Goal: Task Accomplishment & Management: Complete application form

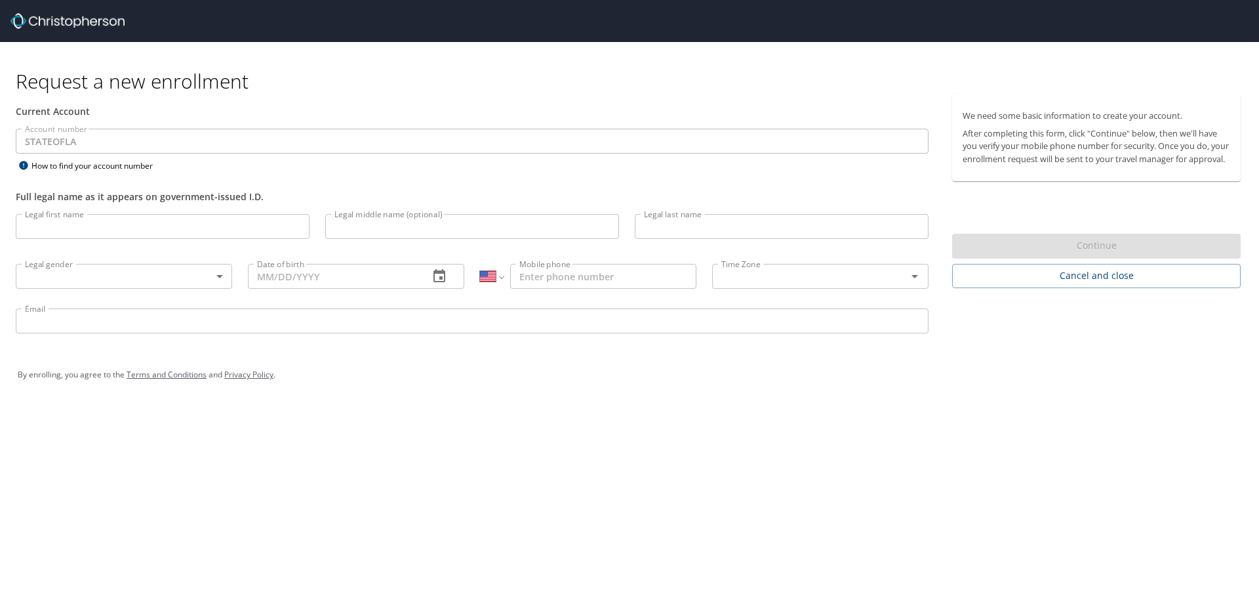
select select "US"
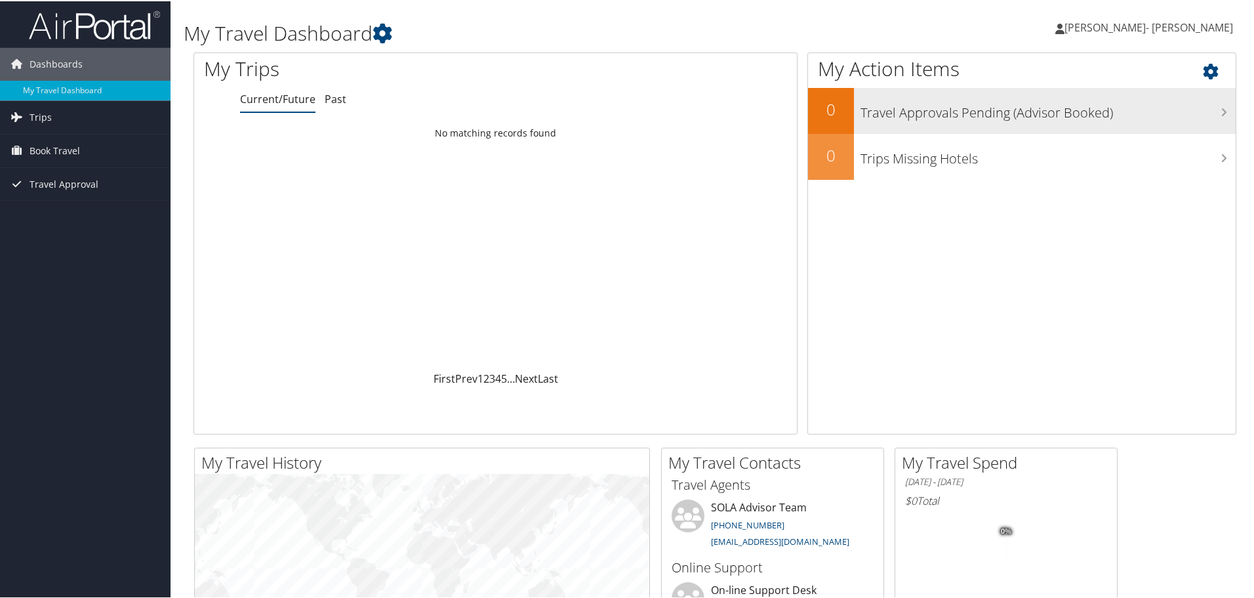
click at [914, 112] on h3 "Travel Approvals Pending (Advisor Booked)" at bounding box center [1048, 108] width 375 height 25
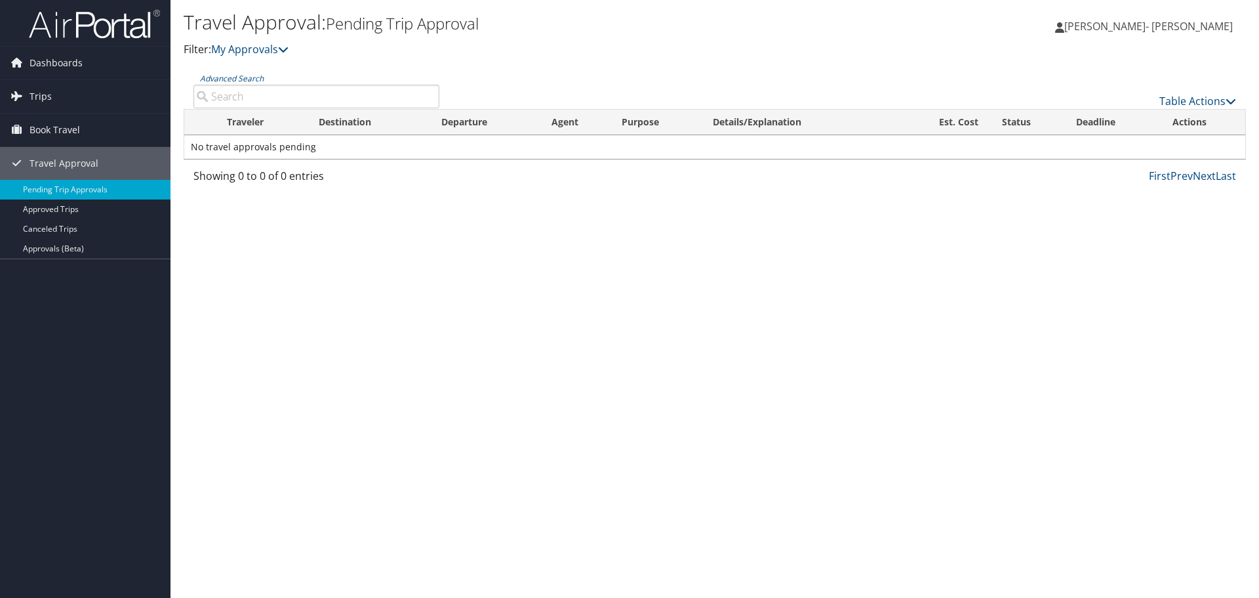
click at [1173, 184] on div "Showing 0 to 0 of 0 entries First Prev Next Last" at bounding box center [715, 179] width 1063 height 22
click at [1173, 175] on link "Prev" at bounding box center [1182, 176] width 22 height 14
click at [34, 126] on span "Book Travel" at bounding box center [55, 129] width 51 height 33
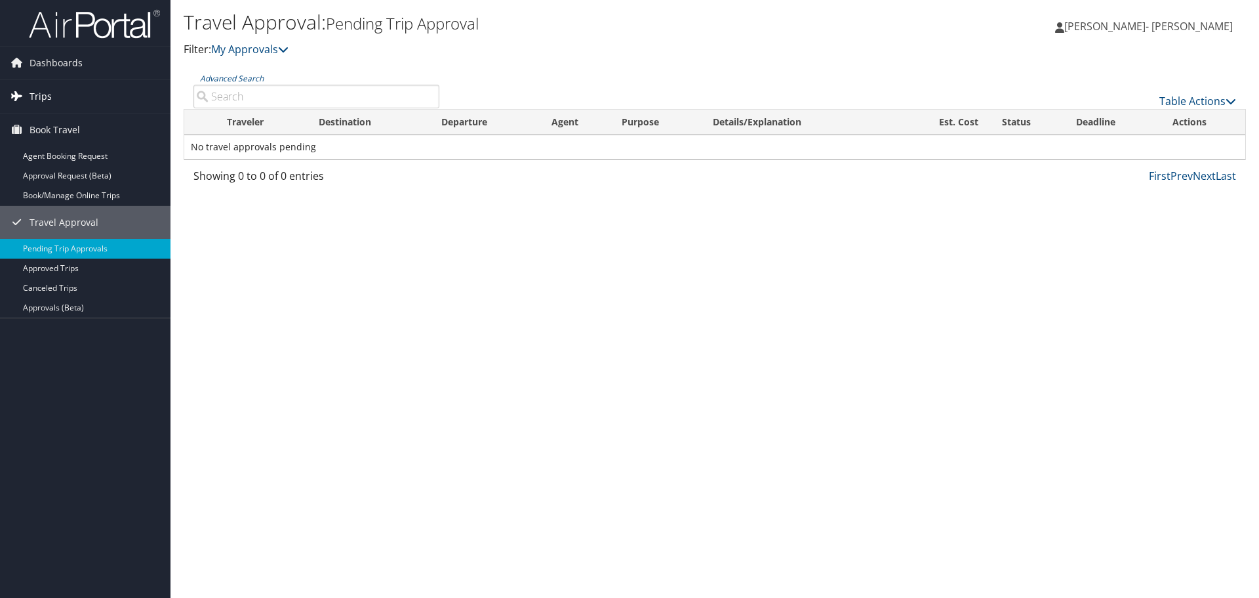
click at [22, 90] on icon at bounding box center [17, 96] width 20 height 20
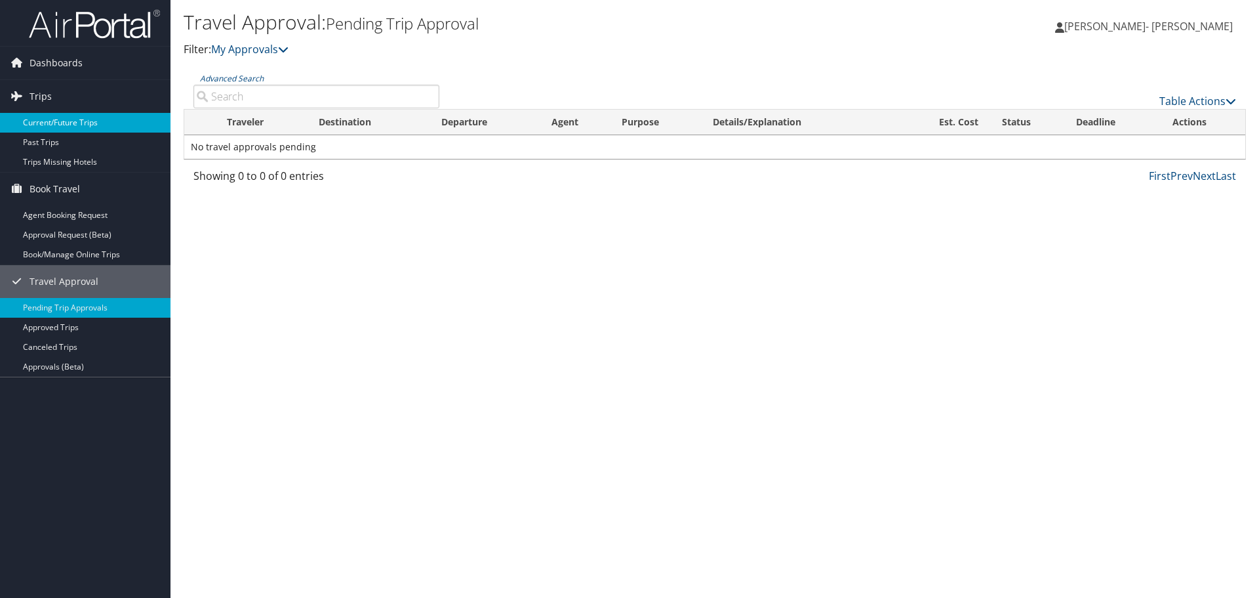
click at [73, 124] on link "Current/Future Trips" at bounding box center [85, 123] width 171 height 20
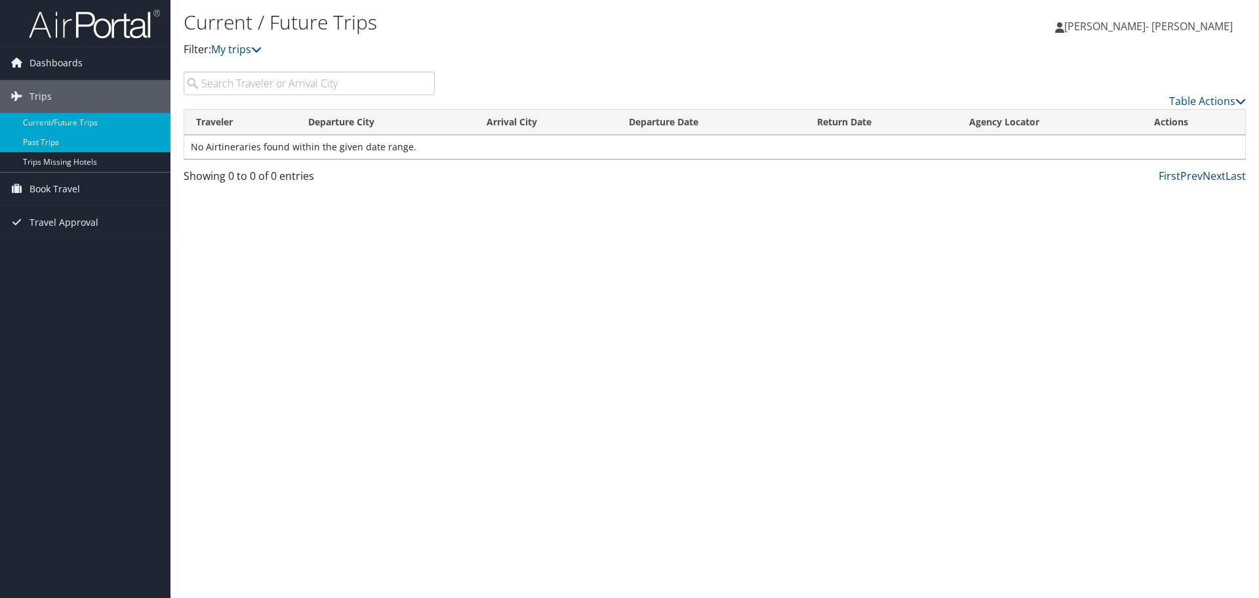
click at [62, 147] on link "Past Trips" at bounding box center [85, 142] width 171 height 20
click at [70, 190] on span "Book Travel" at bounding box center [55, 189] width 51 height 33
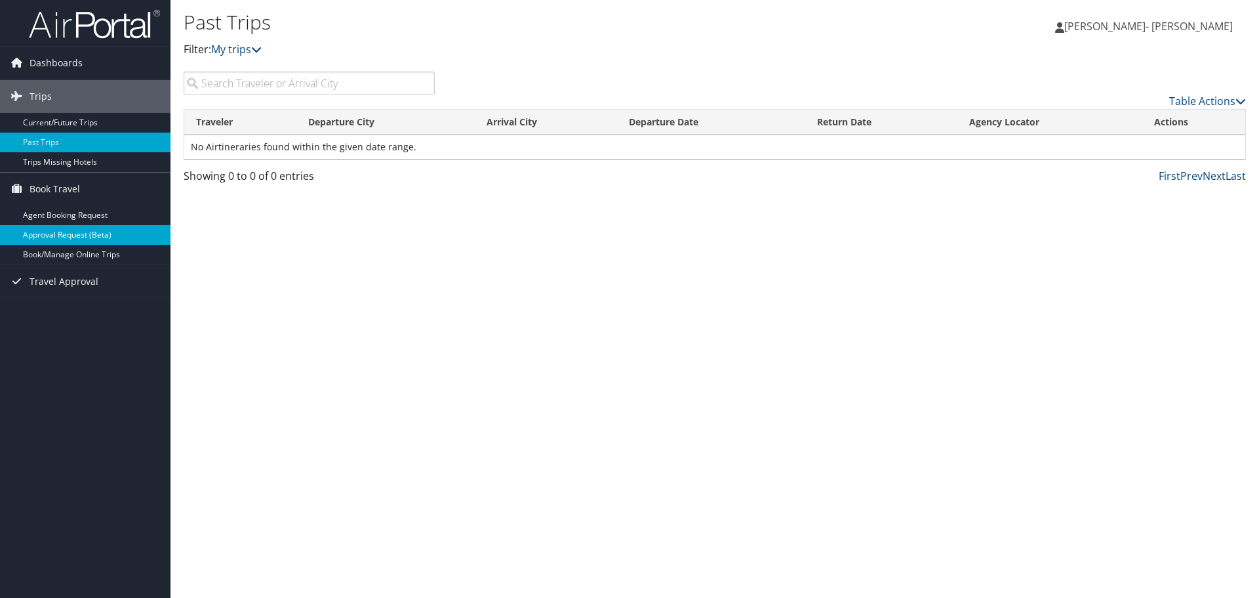
click at [69, 230] on link "Approval Request (Beta)" at bounding box center [85, 235] width 171 height 20
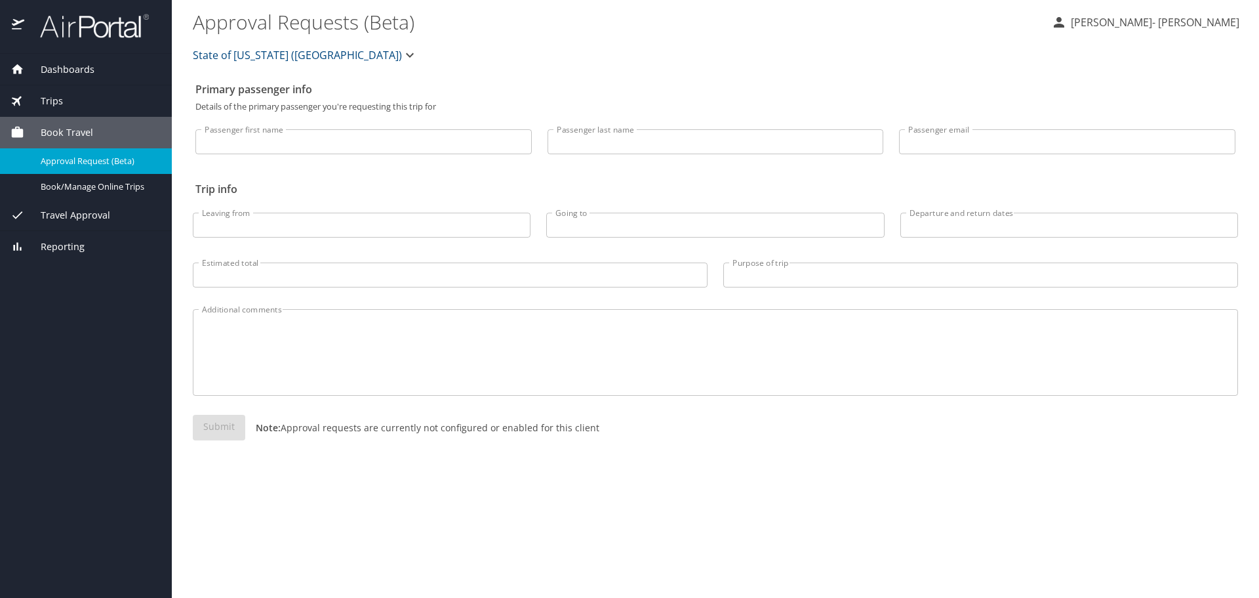
click at [90, 214] on span "Travel Approval" at bounding box center [67, 215] width 86 height 14
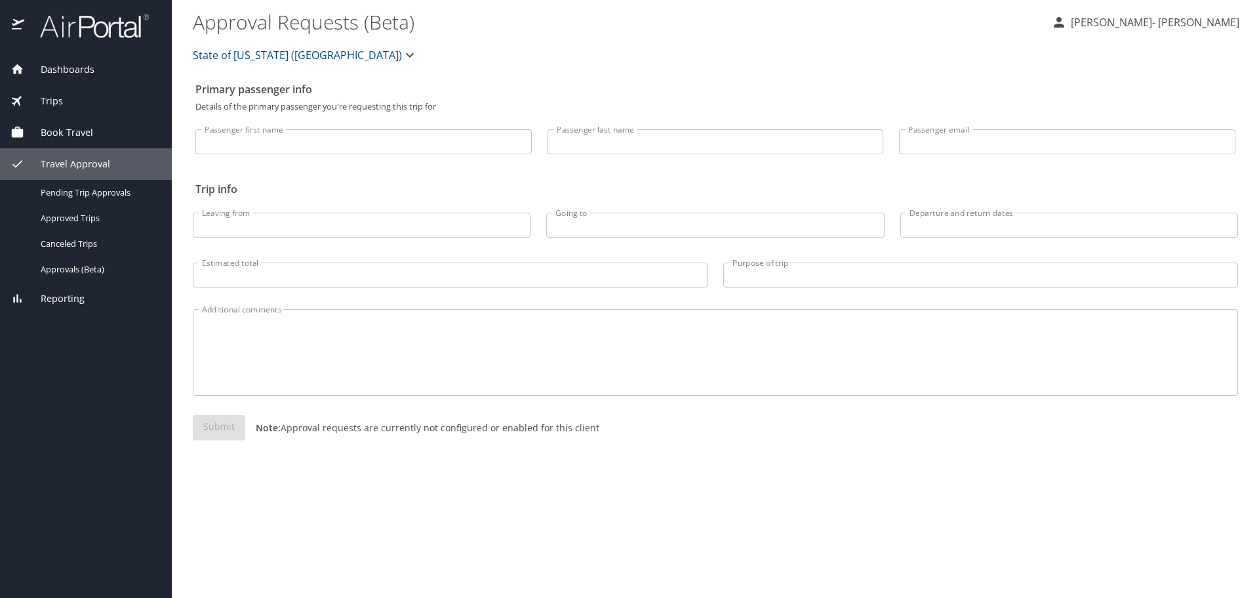
click at [85, 127] on span "Book Travel" at bounding box center [58, 132] width 69 height 14
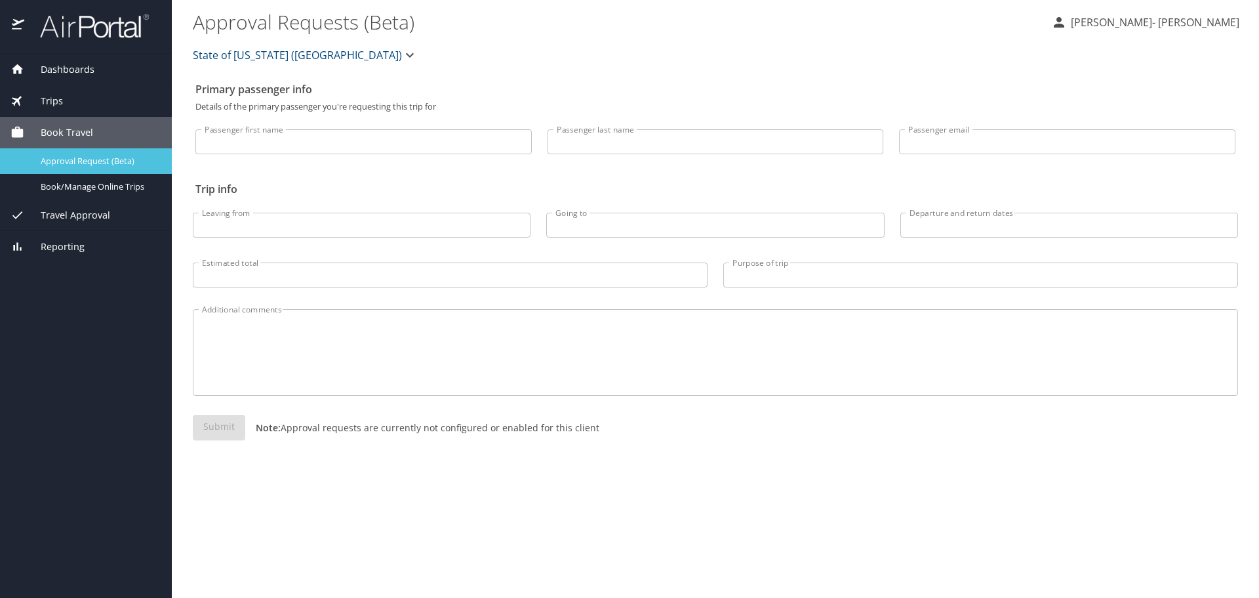
click at [102, 161] on span "Approval Request (Beta)" at bounding box center [98, 161] width 115 height 12
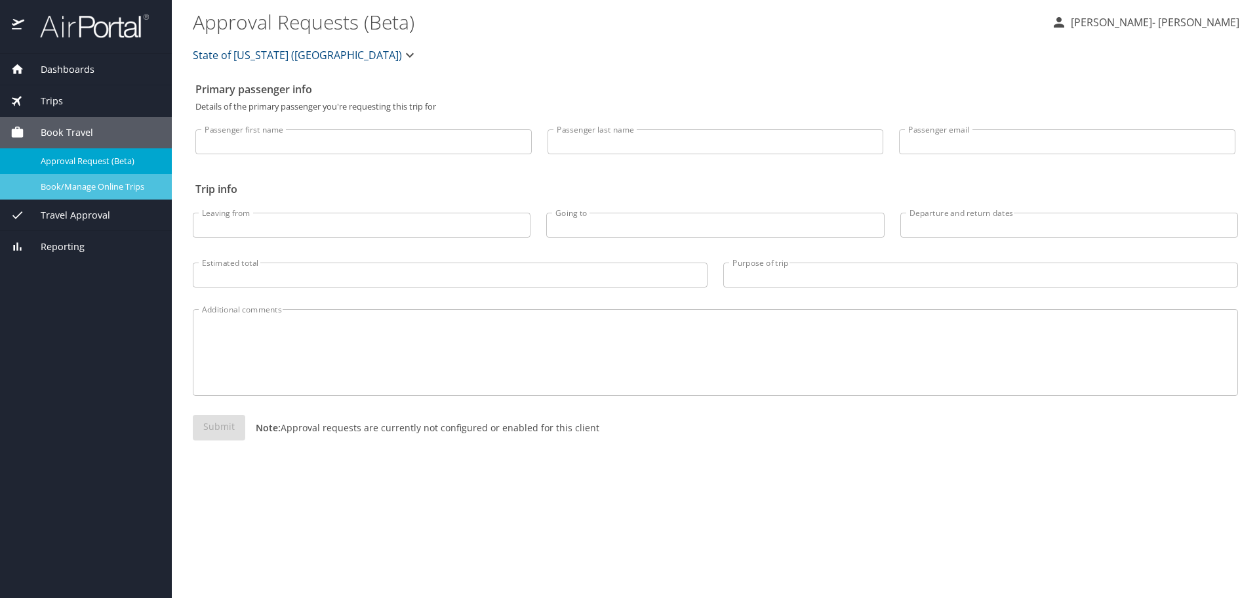
click at [102, 180] on span "Book/Manage Online Trips" at bounding box center [98, 186] width 115 height 12
click at [153, 236] on div "Reporting" at bounding box center [86, 246] width 172 height 31
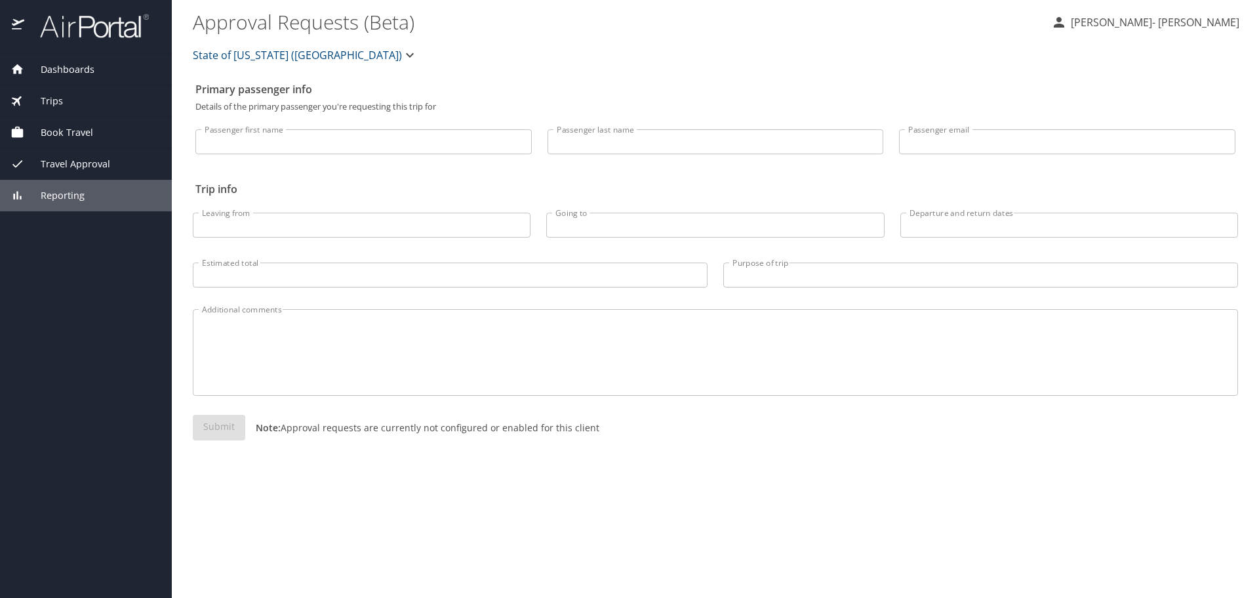
click at [139, 235] on div "Dashboards My Travel Dashboard Trips Current / Future Trips Past Trips Trips Mi…" at bounding box center [86, 326] width 172 height 544
click at [80, 130] on span "Book Travel" at bounding box center [58, 132] width 69 height 14
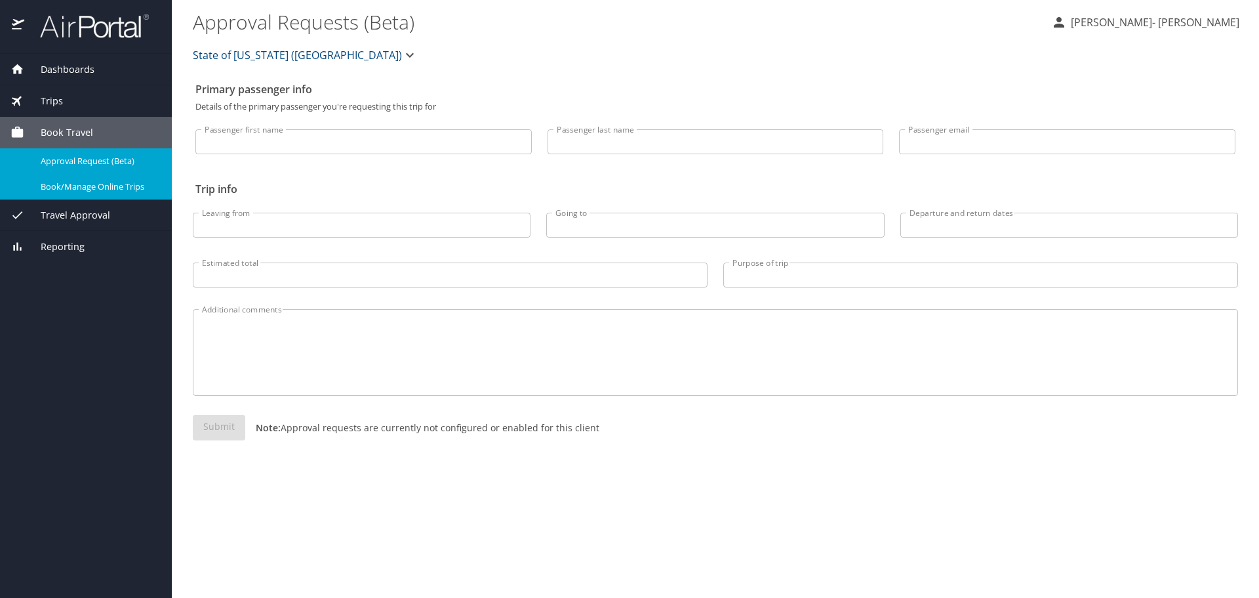
click at [72, 218] on span "Travel Approval" at bounding box center [67, 215] width 86 height 14
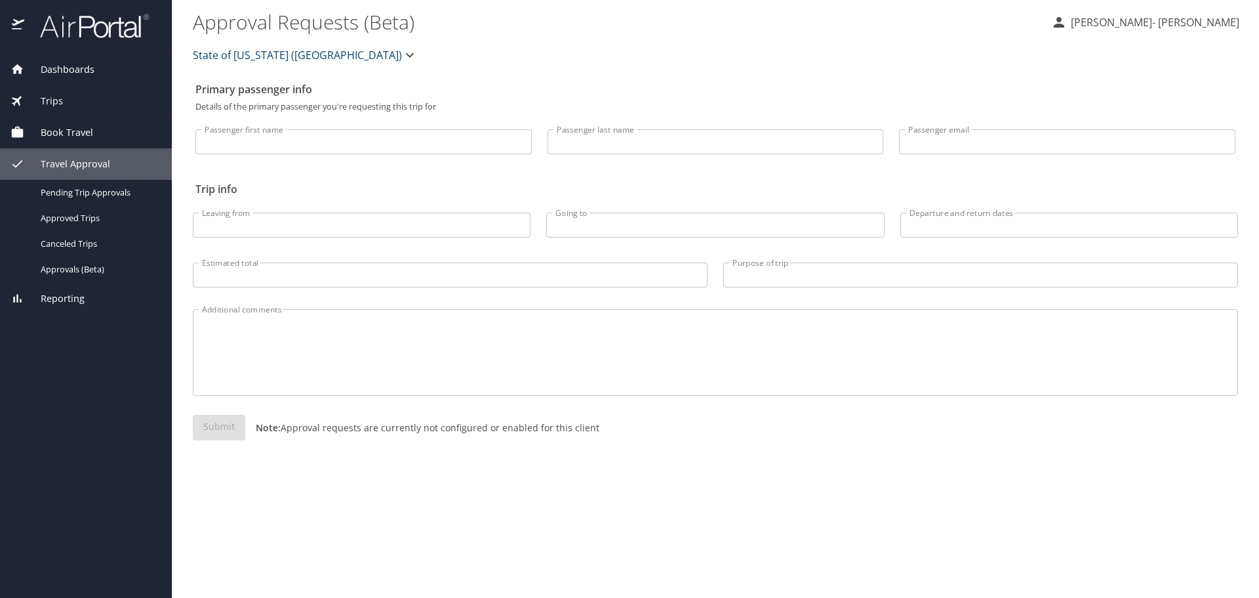
click at [76, 133] on span "Book Travel" at bounding box center [58, 132] width 69 height 14
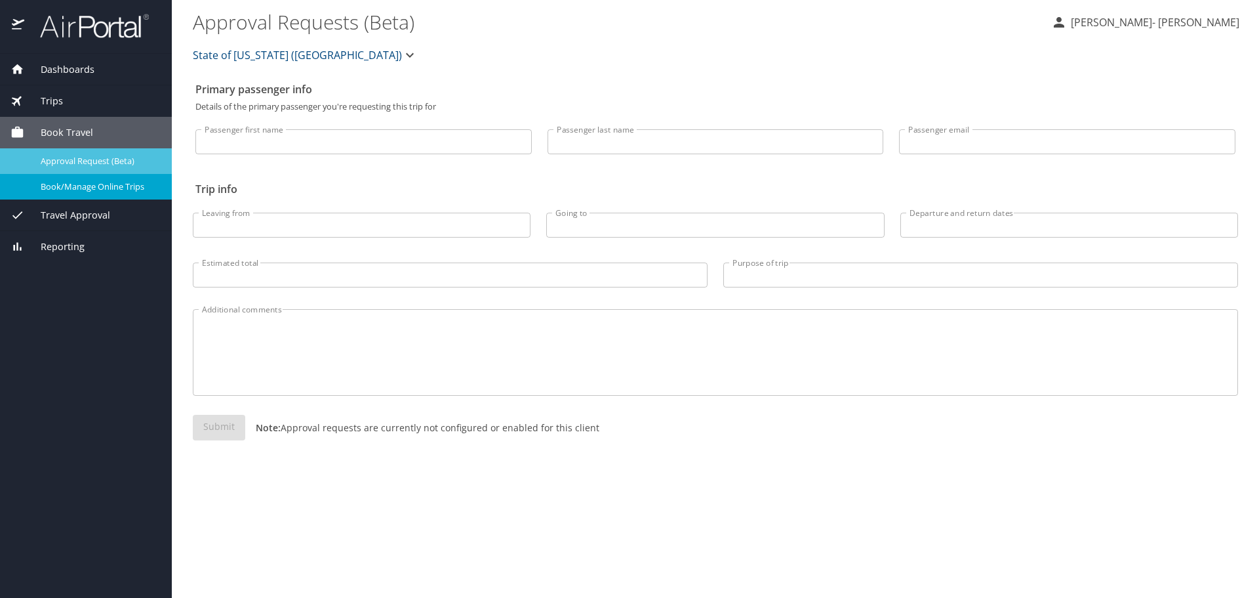
click at [85, 165] on span "Approval Request (Beta)" at bounding box center [98, 161] width 115 height 12
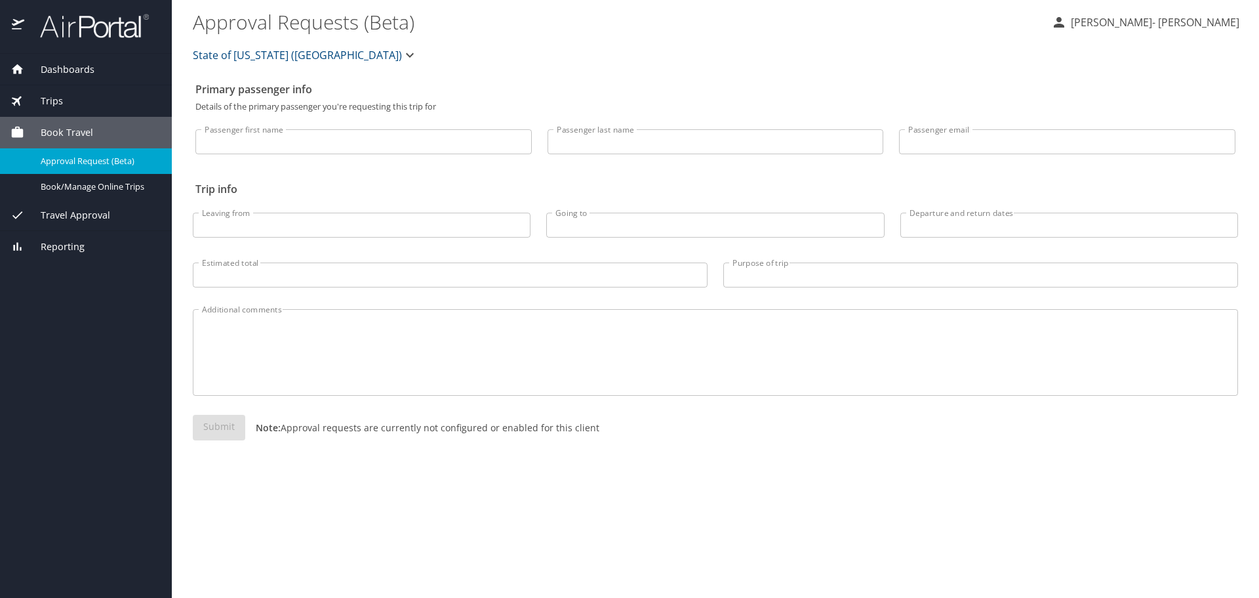
click at [230, 143] on input "Passenger first name" at bounding box center [363, 141] width 336 height 25
click at [248, 147] on input "Passenger first name" at bounding box center [363, 141] width 336 height 25
type input "Janice"
click at [565, 136] on input "Passenger last name" at bounding box center [716, 141] width 336 height 25
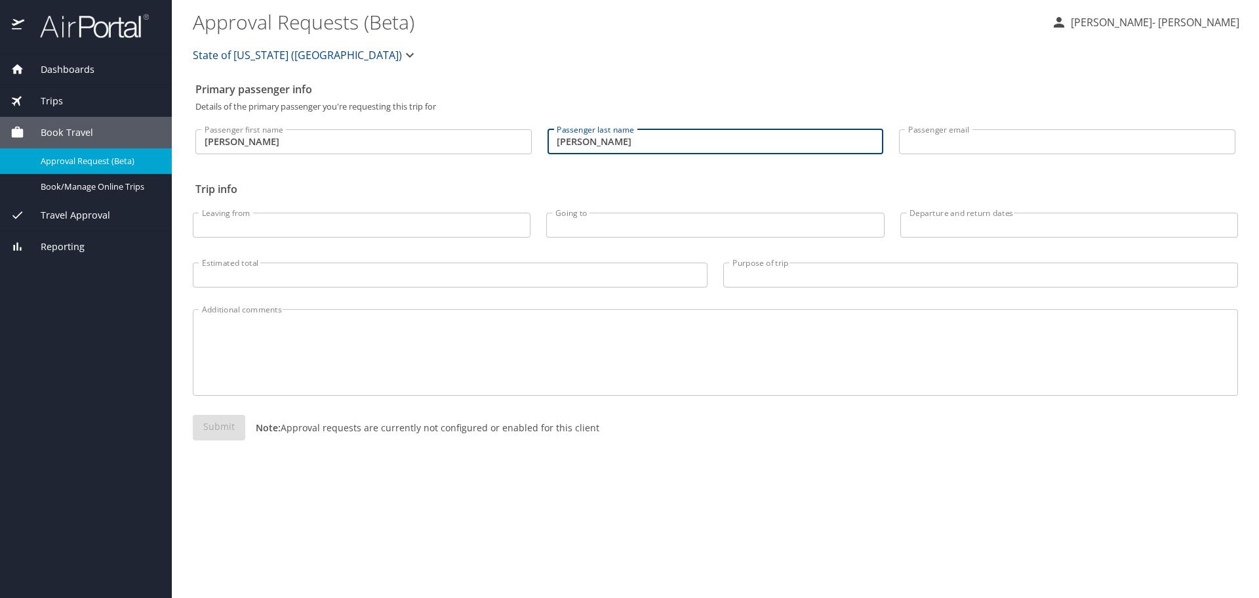
type input "Williams- Lucas"
click at [931, 138] on input "Passenger email" at bounding box center [1067, 141] width 336 height 25
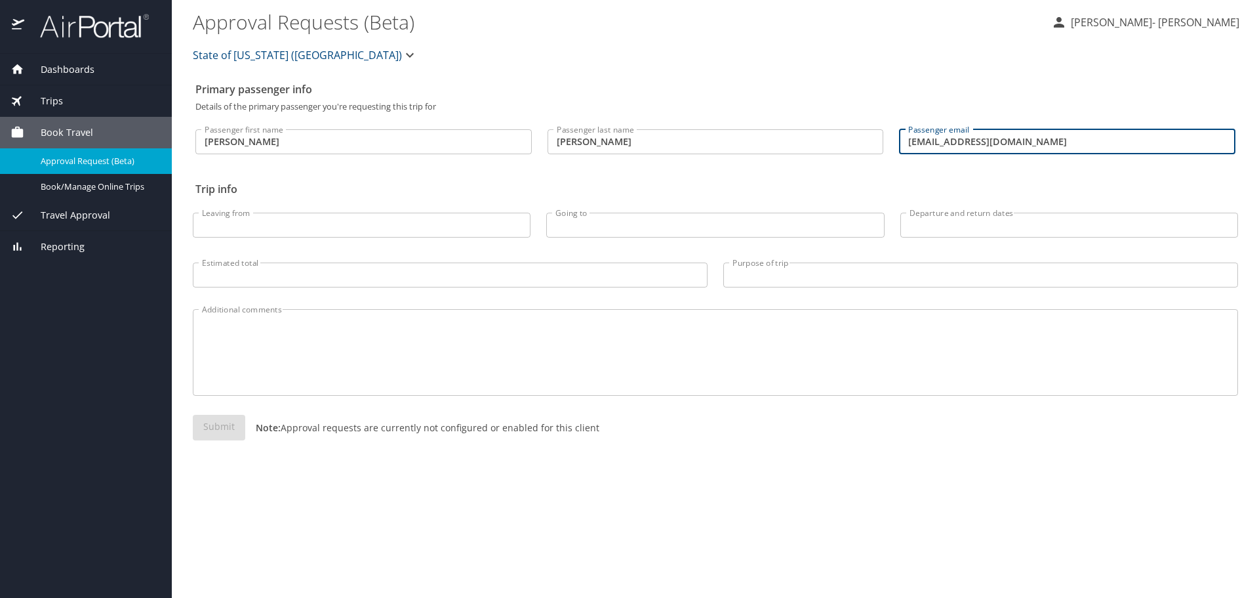
type input "jlucas@lsuhsc.edu"
click at [1019, 167] on div "Passenger first name Janice Passenger first name Passenger last name Williams- …" at bounding box center [715, 143] width 1040 height 65
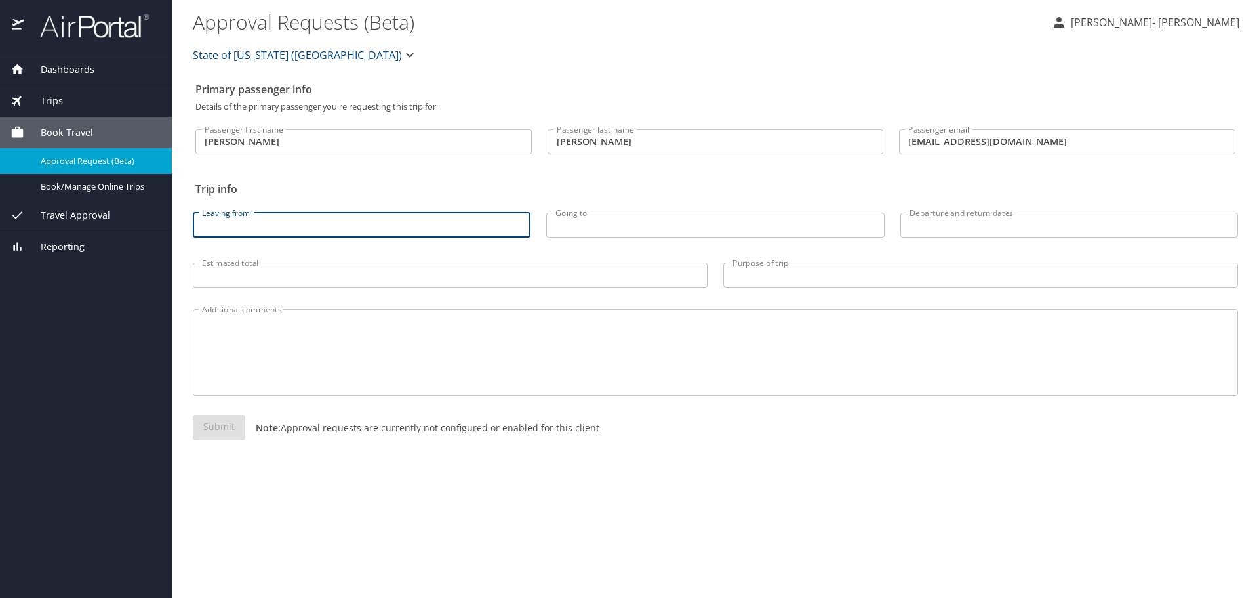
click at [234, 232] on input "Leaving from" at bounding box center [362, 225] width 338 height 25
type input "New Orleans, Louisiana"
click at [572, 225] on input "Going to" at bounding box center [715, 225] width 338 height 25
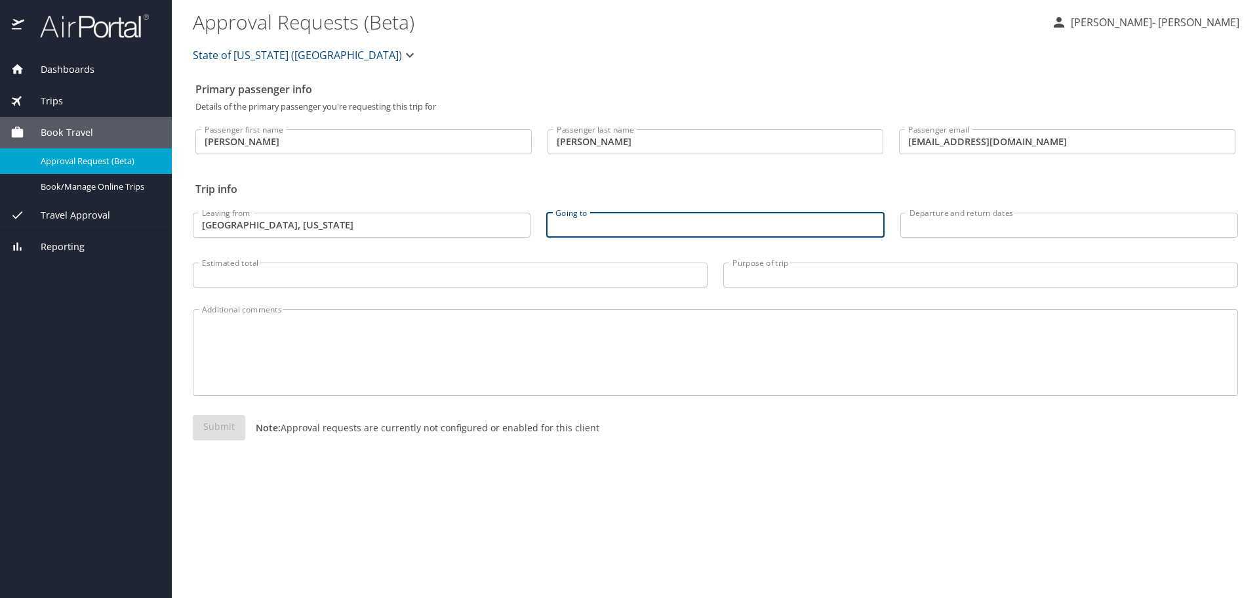
type input "A"
paste input "Antonio"
click at [590, 222] on input "San AntAntonio" at bounding box center [715, 225] width 338 height 25
click at [609, 226] on input "San Antonio" at bounding box center [715, 225] width 338 height 25
type input "San Antonio, TX"
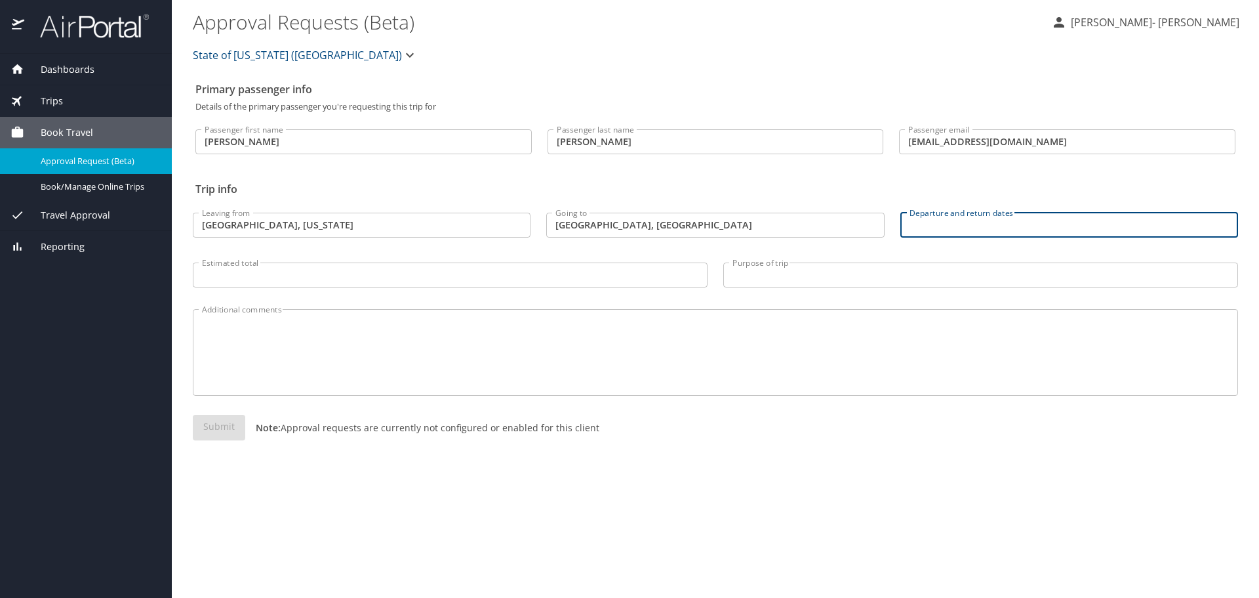
click at [943, 229] on input "Departure and return dates" at bounding box center [1070, 225] width 338 height 25
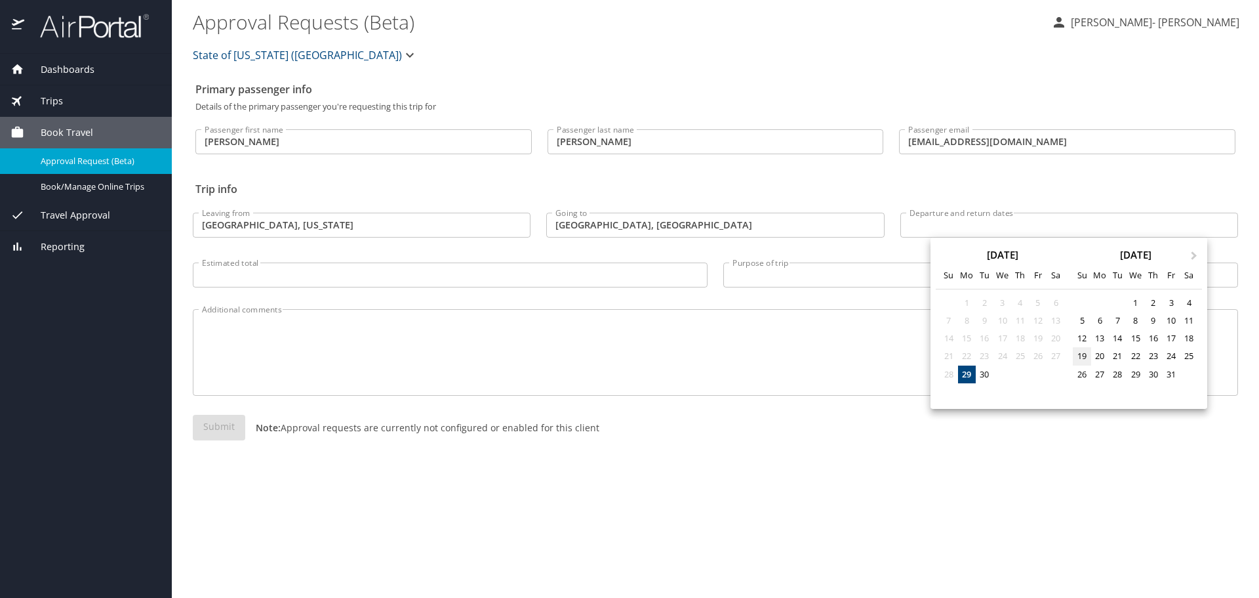
click at [1080, 357] on div "19" at bounding box center [1082, 356] width 18 height 18
click at [1135, 357] on div "22" at bounding box center [1136, 356] width 18 height 18
type input "10/19/2025 🠦 10/22/2025"
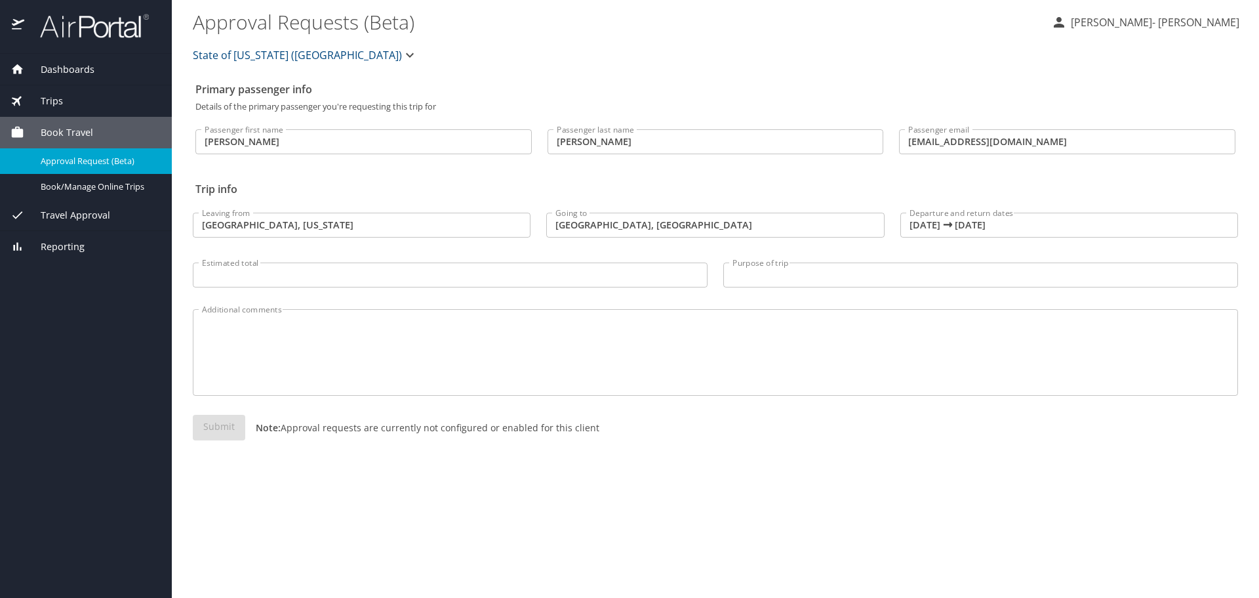
click at [1135, 447] on div "Submit Note: Approval requests are currently not configured or enabled for this…" at bounding box center [716, 438] width 1046 height 47
click at [302, 279] on input "Estimated total" at bounding box center [450, 274] width 515 height 25
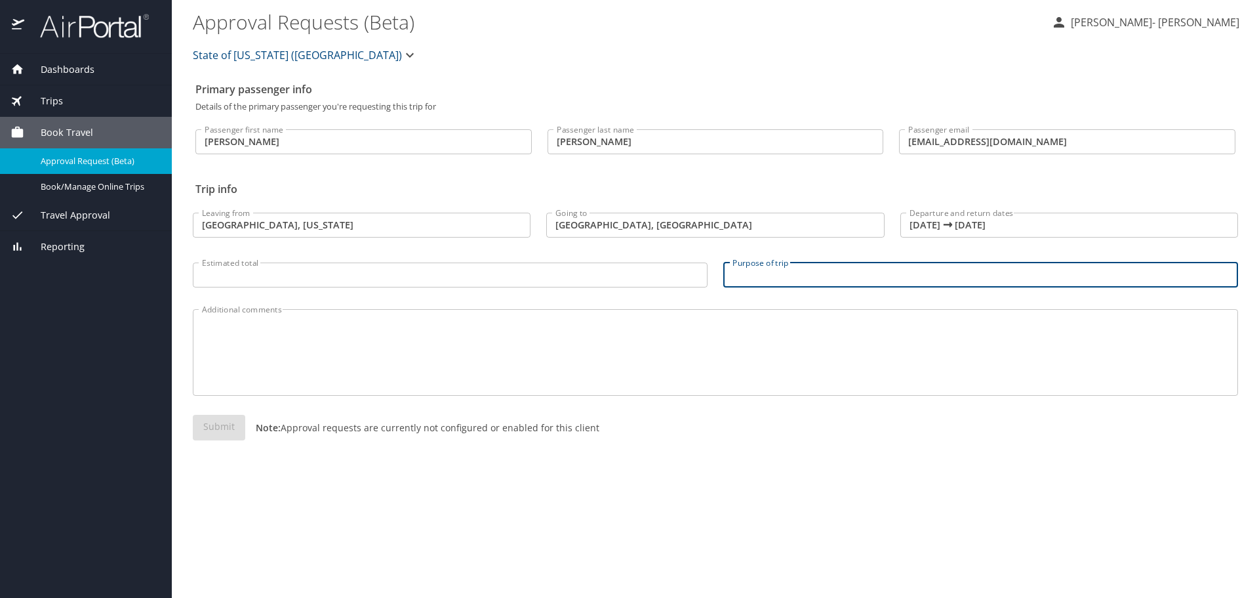
click at [763, 277] on input "Purpose of trip" at bounding box center [980, 274] width 515 height 25
type input "Business Confgerence"
click at [291, 270] on input "Estimated total" at bounding box center [450, 274] width 515 height 25
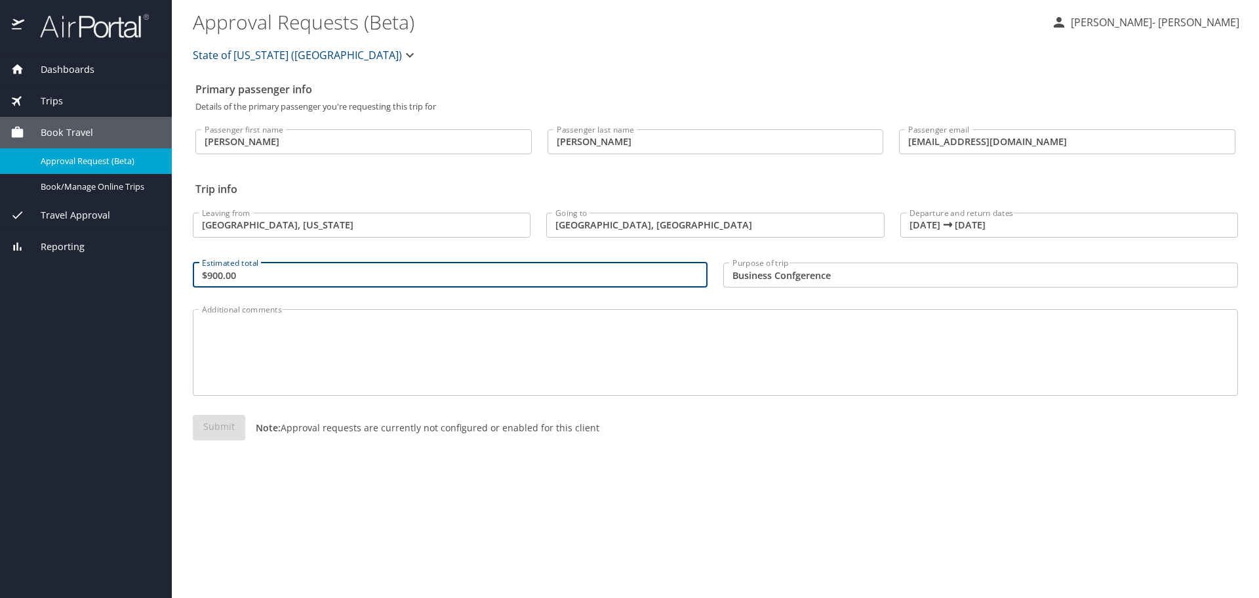
type input "$900.00"
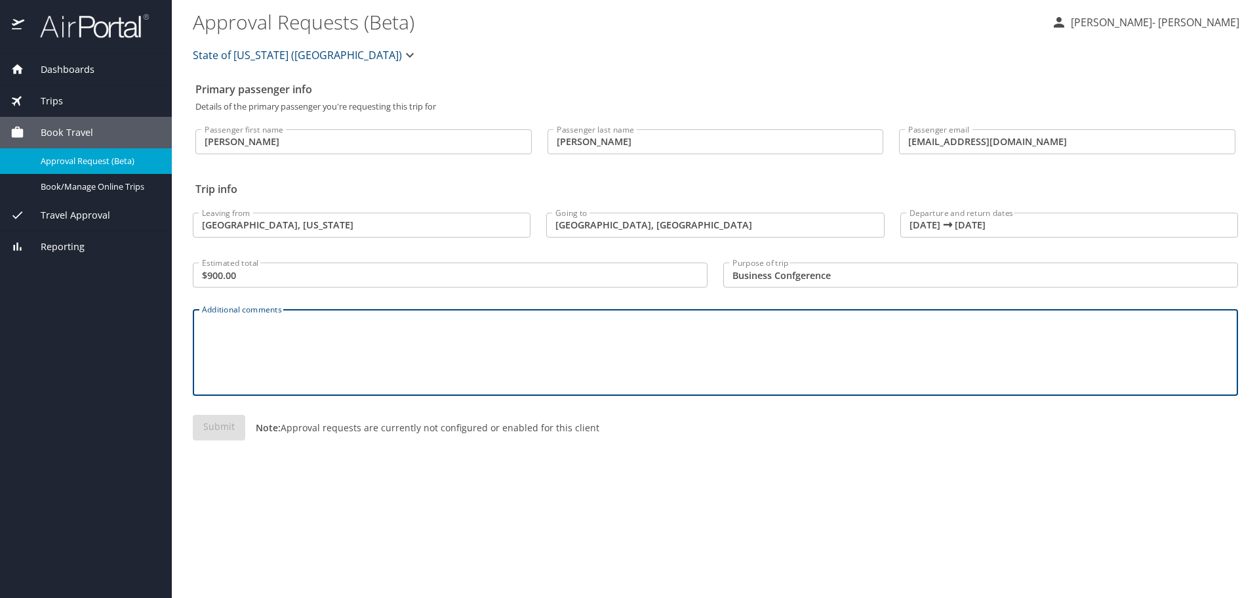
click at [397, 363] on textarea "Additional comments" at bounding box center [715, 352] width 1027 height 62
click at [809, 275] on input "Business Confgerence" at bounding box center [980, 274] width 515 height 25
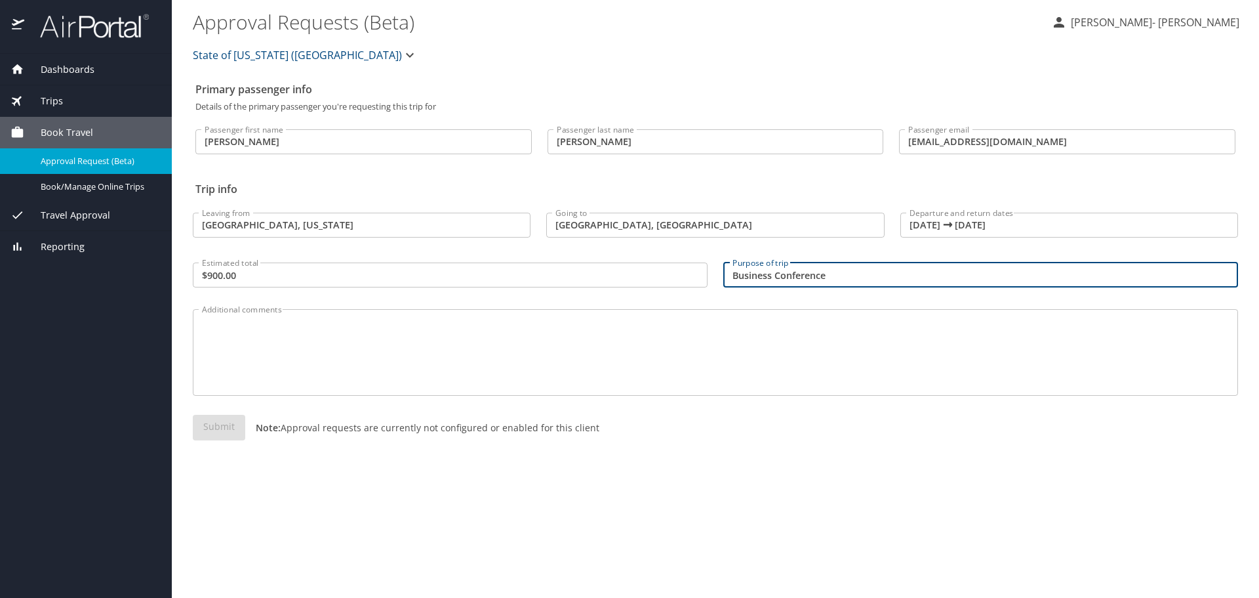
type input "Business Conference"
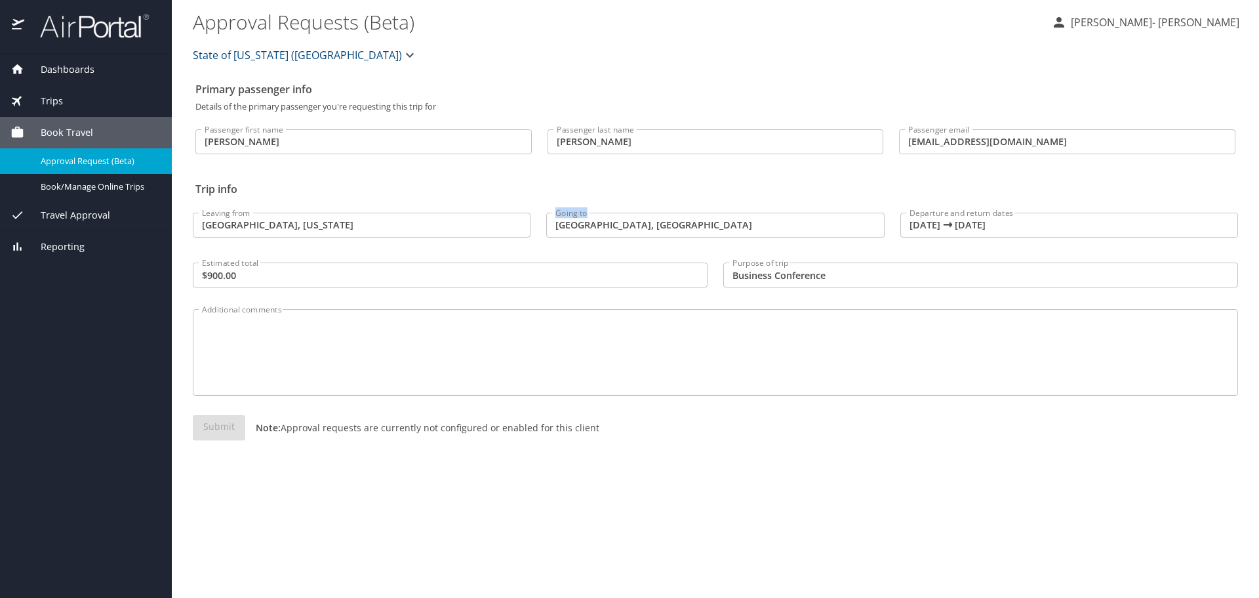
click at [743, 213] on div "Going to San Antonio, TX Going to" at bounding box center [716, 221] width 354 height 55
click at [348, 140] on input "Janice" at bounding box center [363, 141] width 336 height 25
drag, startPoint x: 641, startPoint y: 363, endPoint x: 649, endPoint y: 364, distance: 7.3
click at [649, 364] on textarea "Additional comments" at bounding box center [715, 352] width 1027 height 62
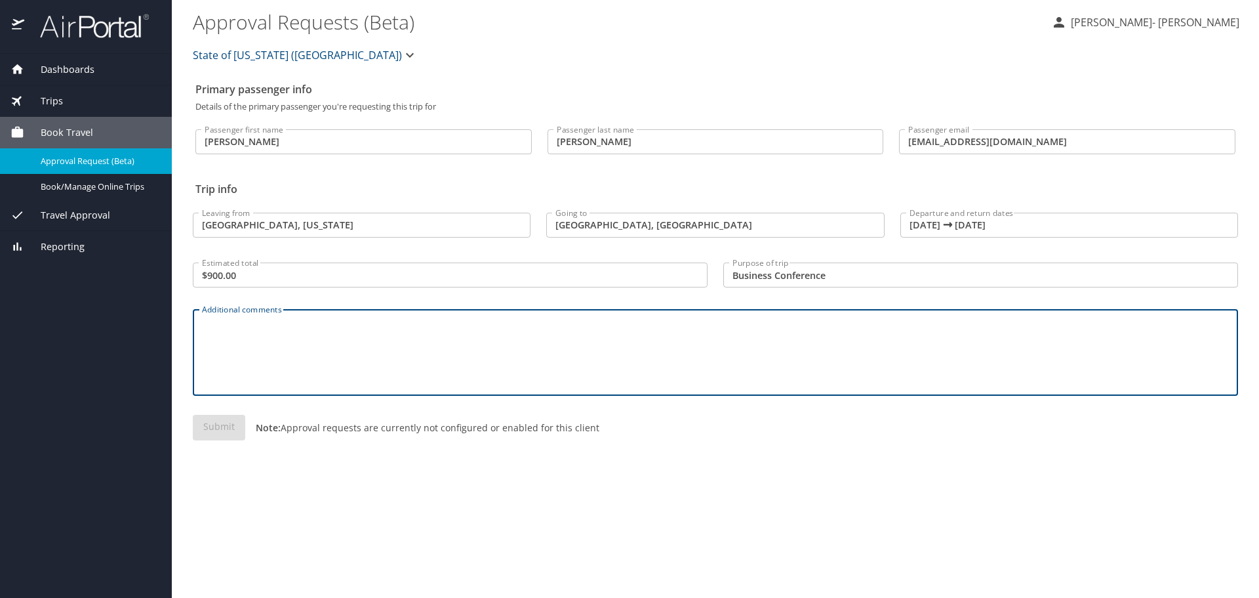
click at [253, 282] on input "$900.00" at bounding box center [450, 274] width 515 height 25
click at [775, 352] on textarea "Additional comments" at bounding box center [715, 352] width 1027 height 62
click at [402, 52] on icon "button" at bounding box center [410, 55] width 16 height 16
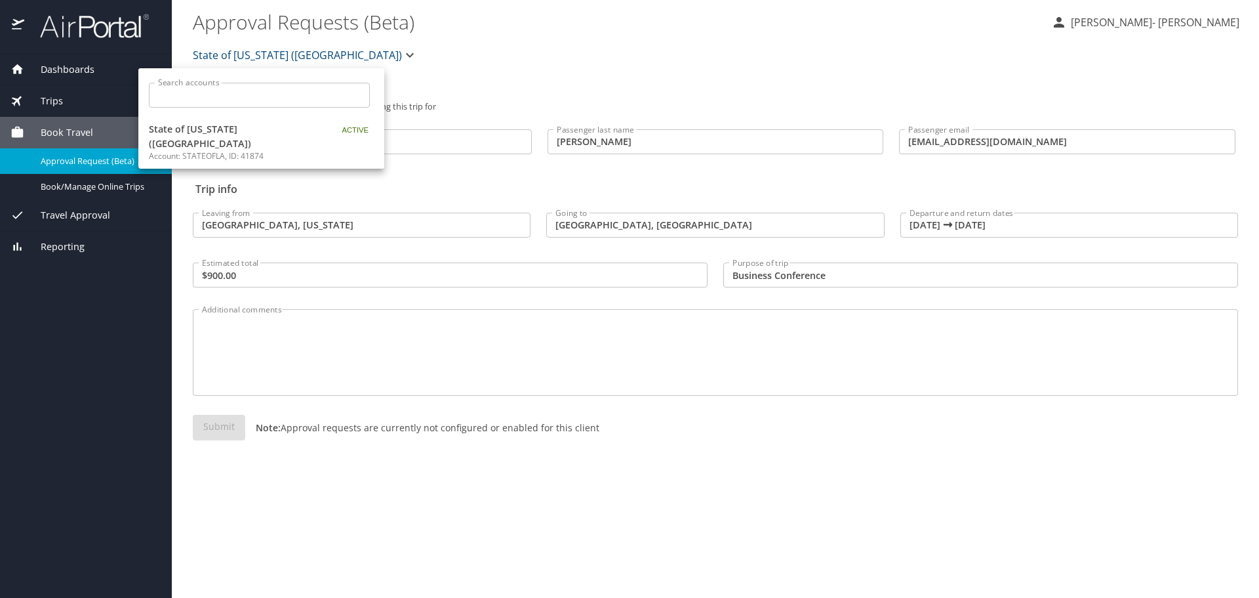
click at [321, 52] on div at bounding box center [629, 299] width 1259 height 598
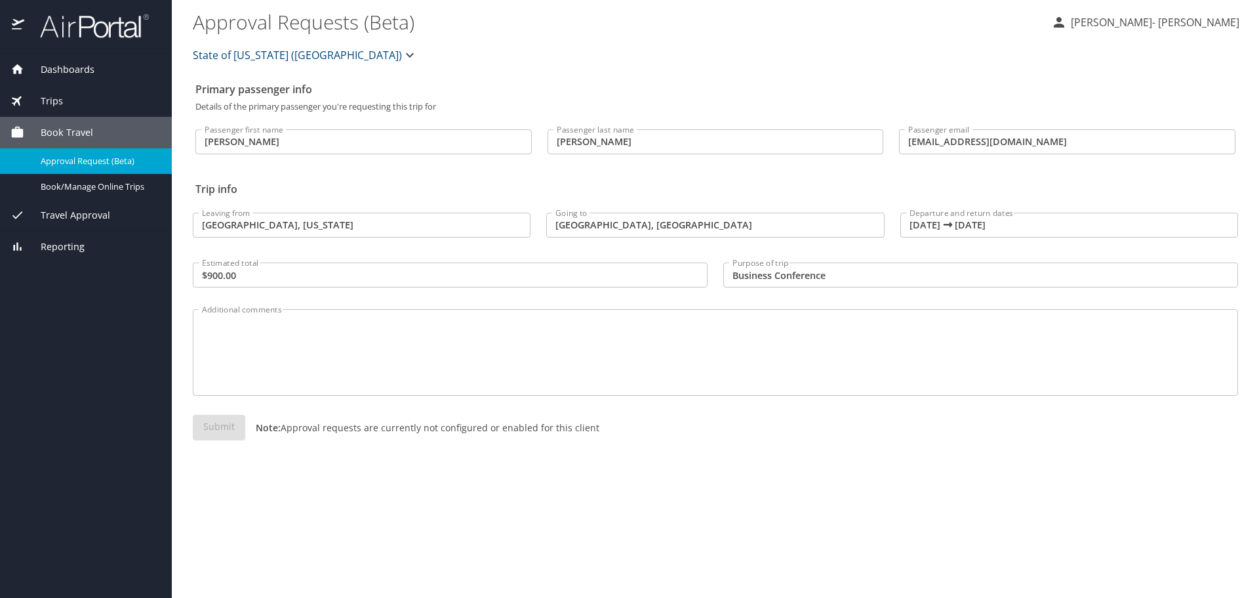
click at [539, 67] on div "State of Louisiana (SOLA)" at bounding box center [715, 55] width 1061 height 42
click at [779, 494] on div "Primary passenger info Details of the primary passenger you're requesting this …" at bounding box center [716, 336] width 1046 height 521
click at [211, 429] on div "Submit Note: Approval requests are currently not configured or enabled for this…" at bounding box center [716, 438] width 1046 height 47
click at [65, 75] on span "Dashboards" at bounding box center [59, 69] width 70 height 14
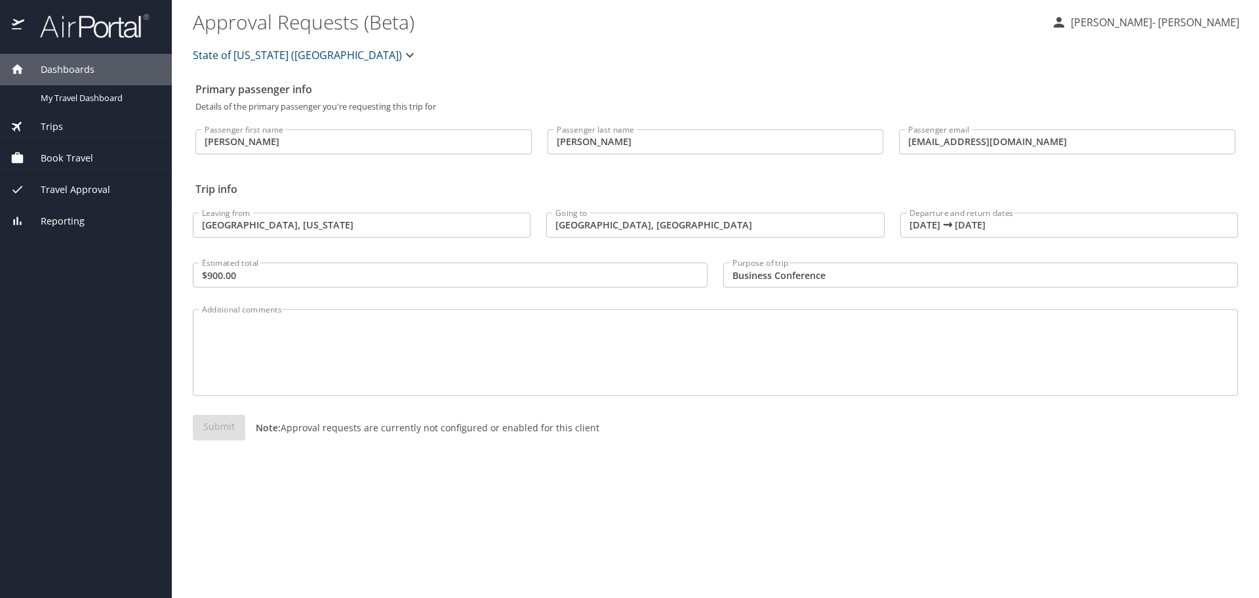
click at [71, 70] on span "Dashboards" at bounding box center [59, 69] width 70 height 14
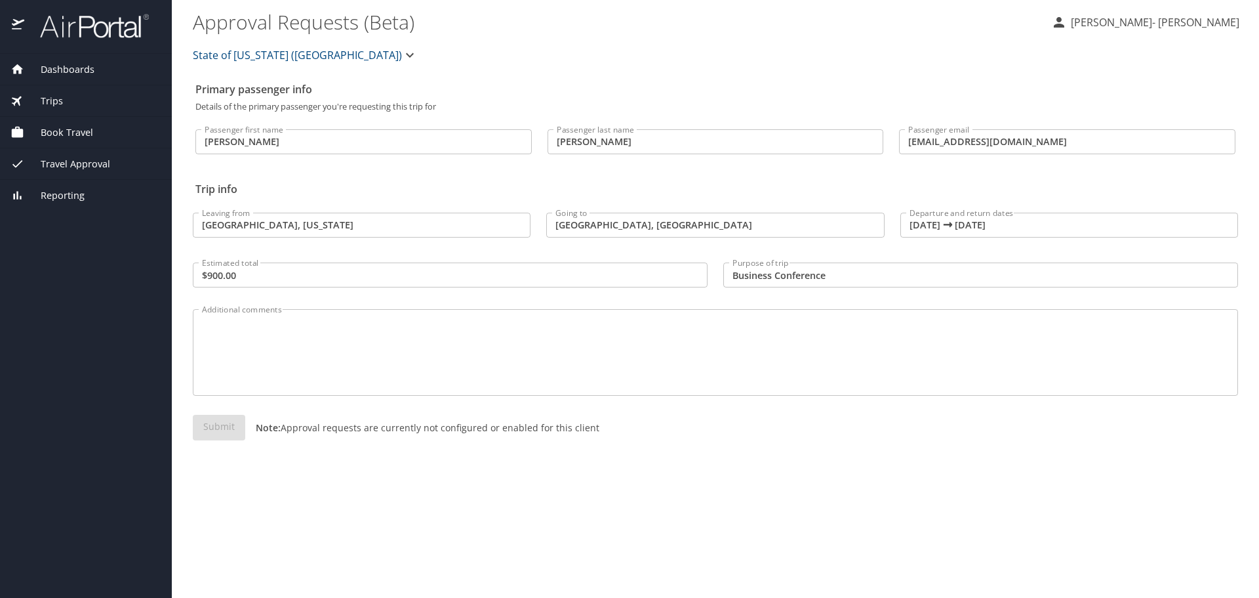
click at [71, 70] on span "Dashboards" at bounding box center [59, 69] width 70 height 14
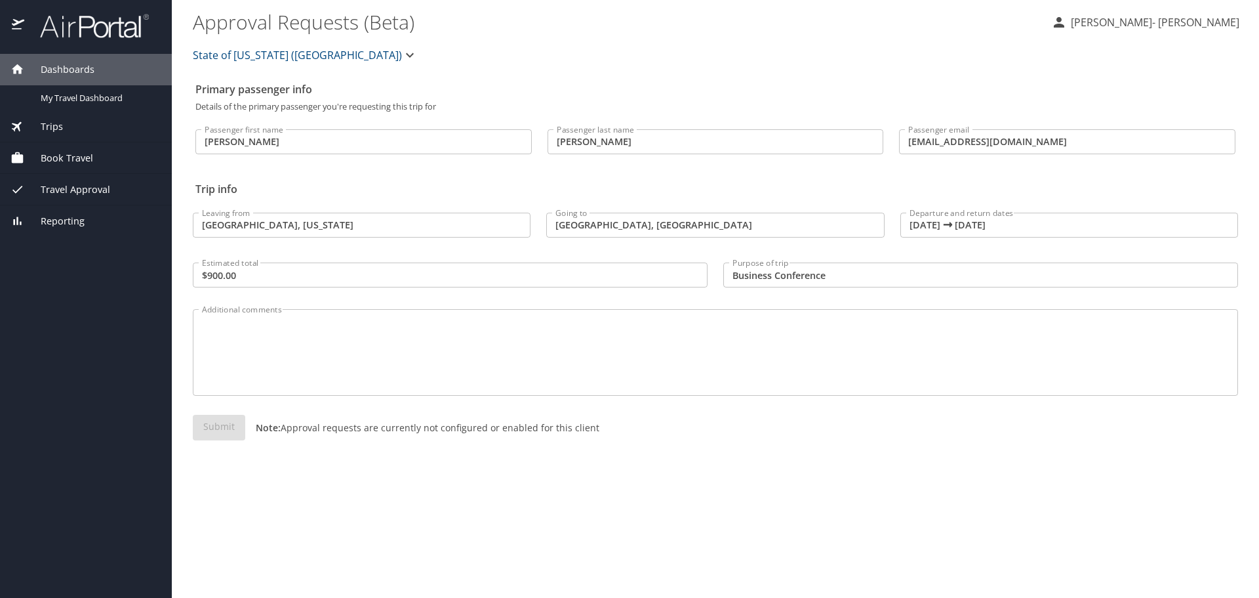
click at [21, 76] on div at bounding box center [17, 69] width 14 height 14
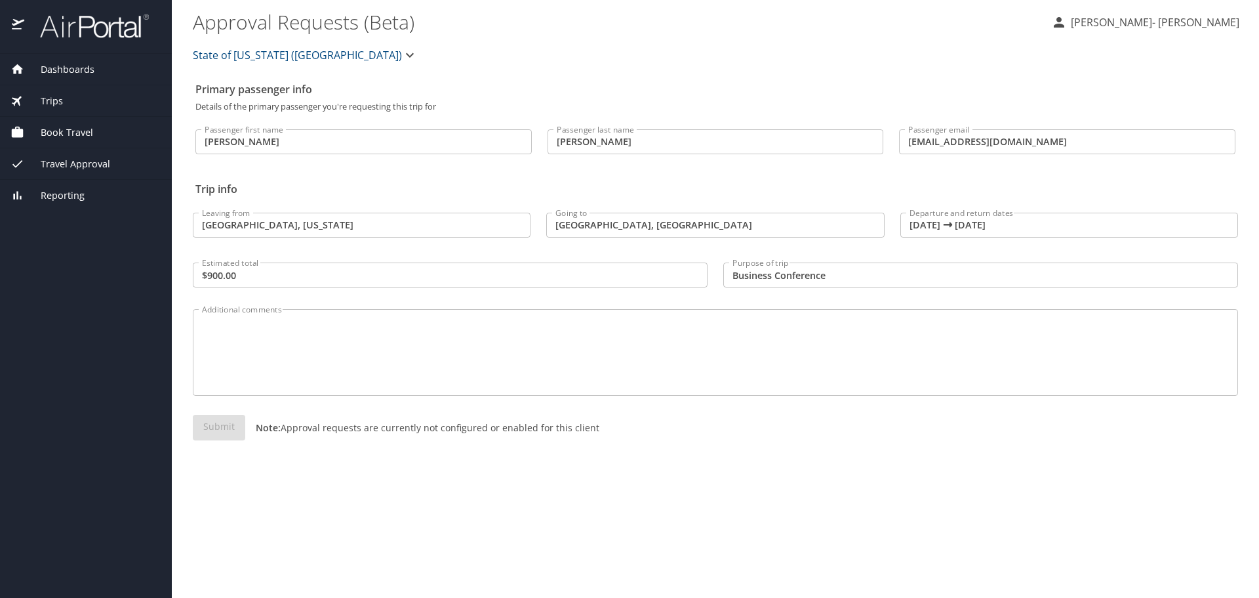
click at [33, 100] on span "Trips" at bounding box center [43, 101] width 39 height 14
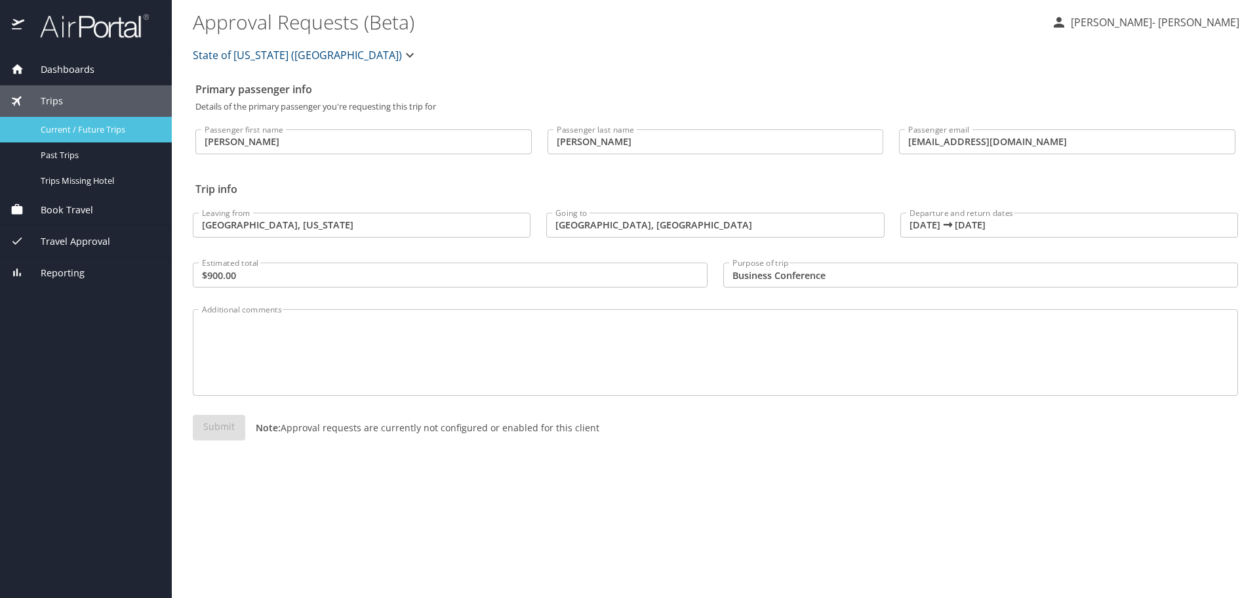
click at [56, 125] on span "Current / Future Trips" at bounding box center [98, 129] width 115 height 12
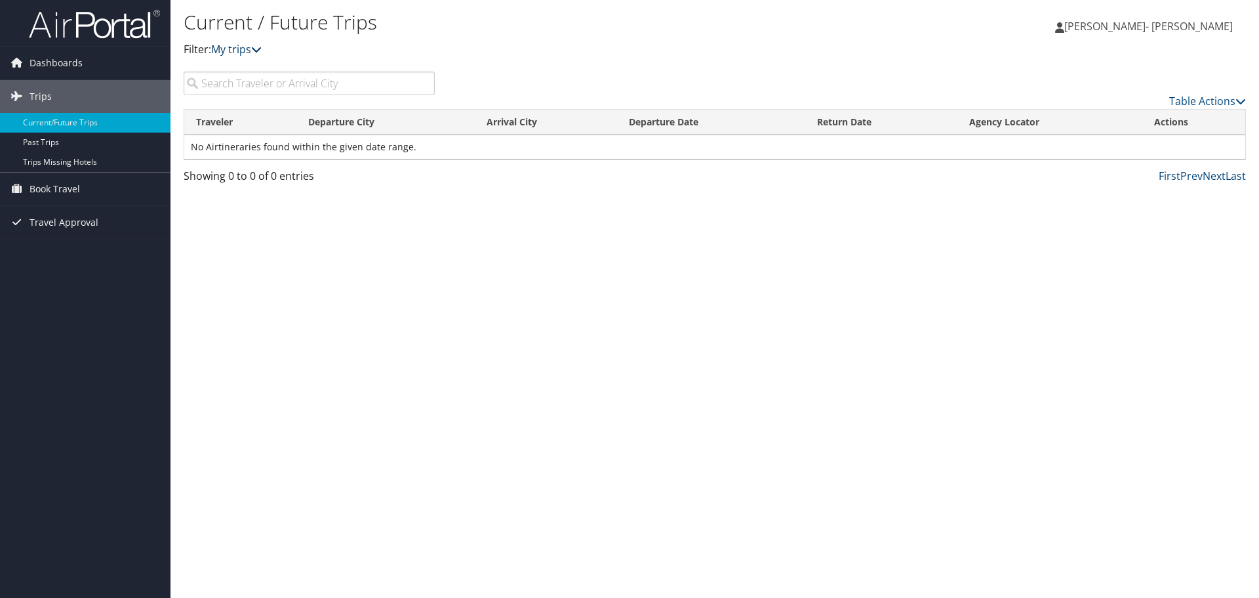
click at [260, 51] on icon at bounding box center [256, 49] width 10 height 10
click at [51, 139] on link "Past Trips" at bounding box center [85, 142] width 171 height 20
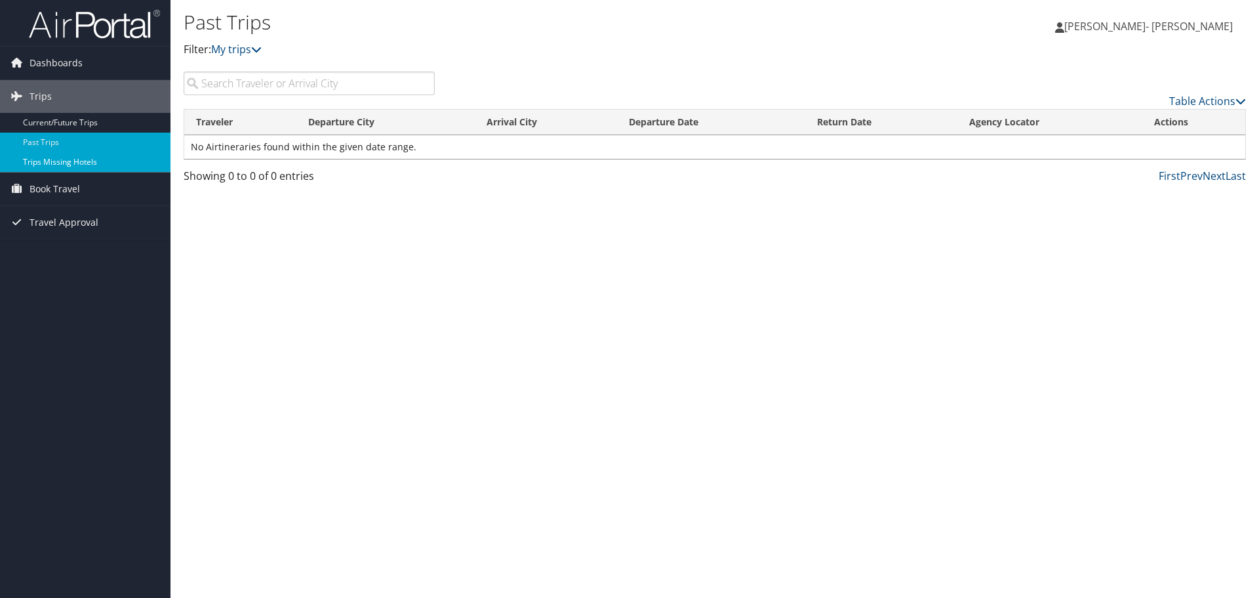
click at [47, 161] on link "Trips Missing Hotels" at bounding box center [85, 162] width 171 height 20
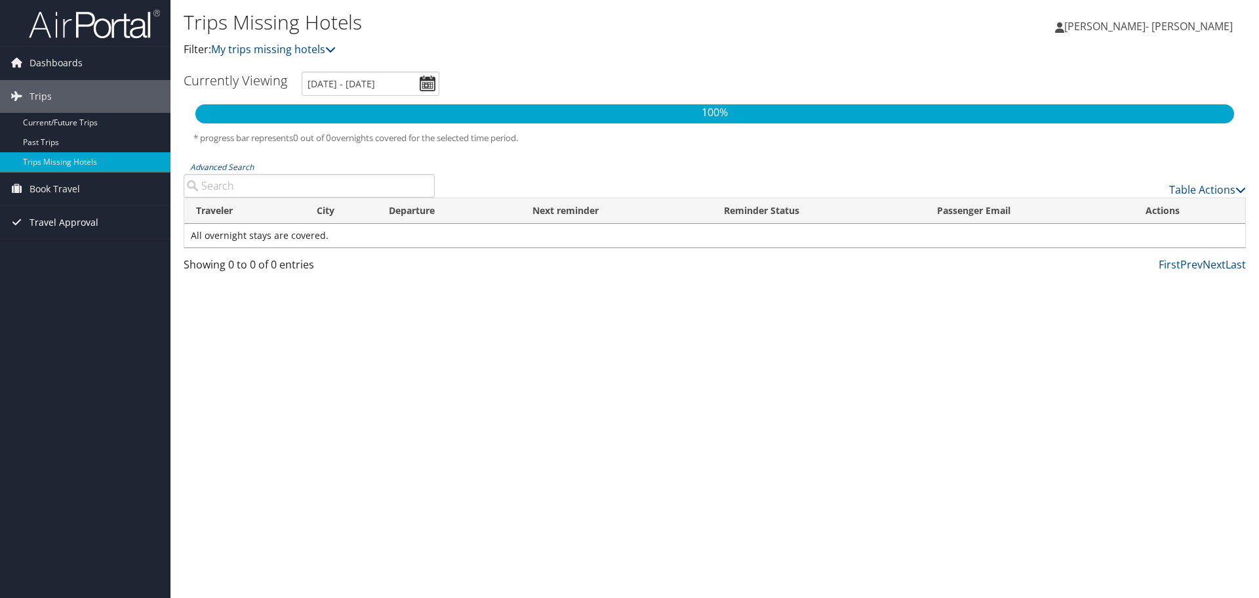
click at [64, 229] on span "Travel Approval" at bounding box center [64, 222] width 69 height 33
click at [60, 269] on link "Approved Trips" at bounding box center [85, 268] width 171 height 20
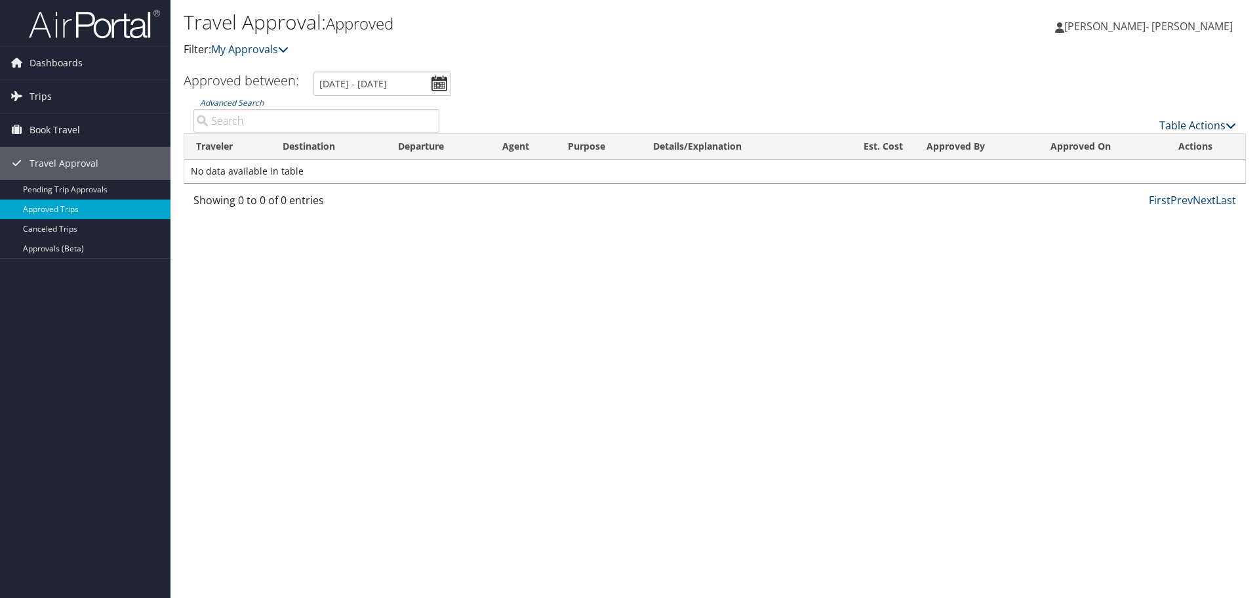
click at [1231, 125] on icon at bounding box center [1231, 125] width 10 height 10
click at [1181, 269] on div at bounding box center [629, 299] width 1259 height 598
click at [92, 222] on link "Canceled Trips" at bounding box center [85, 229] width 171 height 20
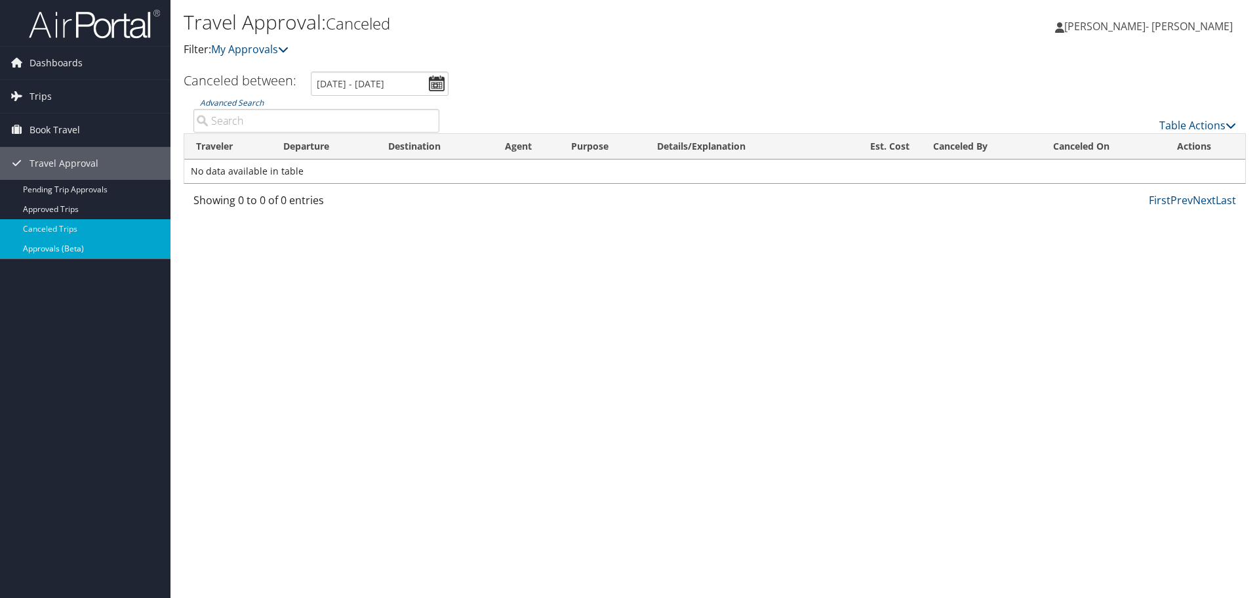
click at [85, 241] on link "Approvals (Beta)" at bounding box center [85, 249] width 171 height 20
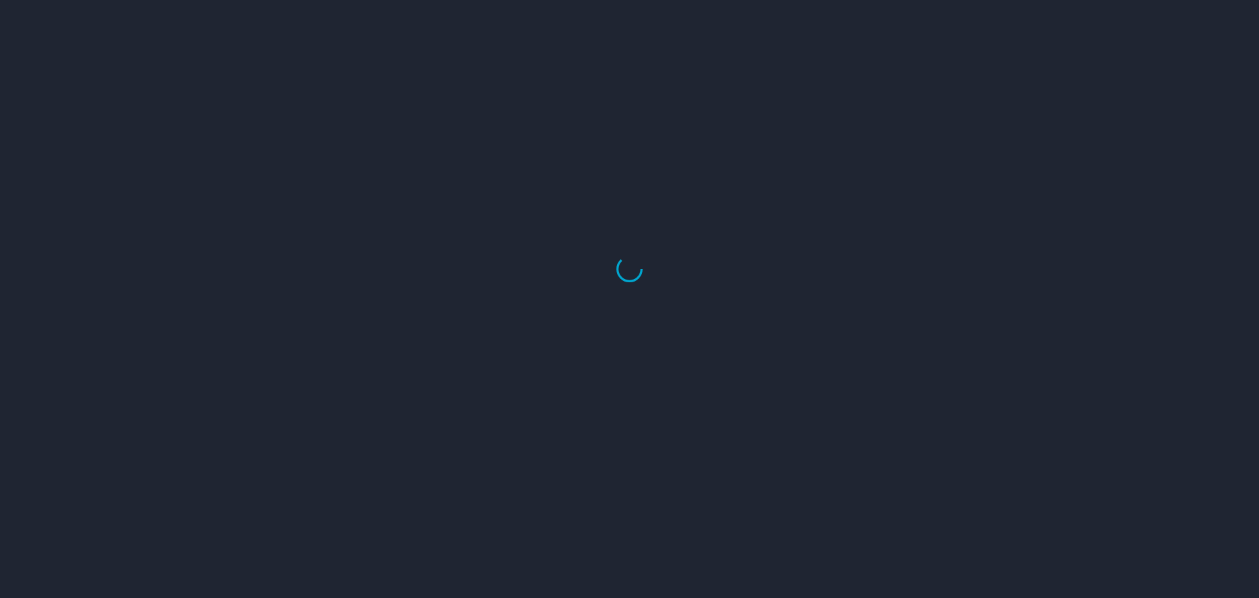
click at [79, 185] on div at bounding box center [629, 268] width 1259 height 657
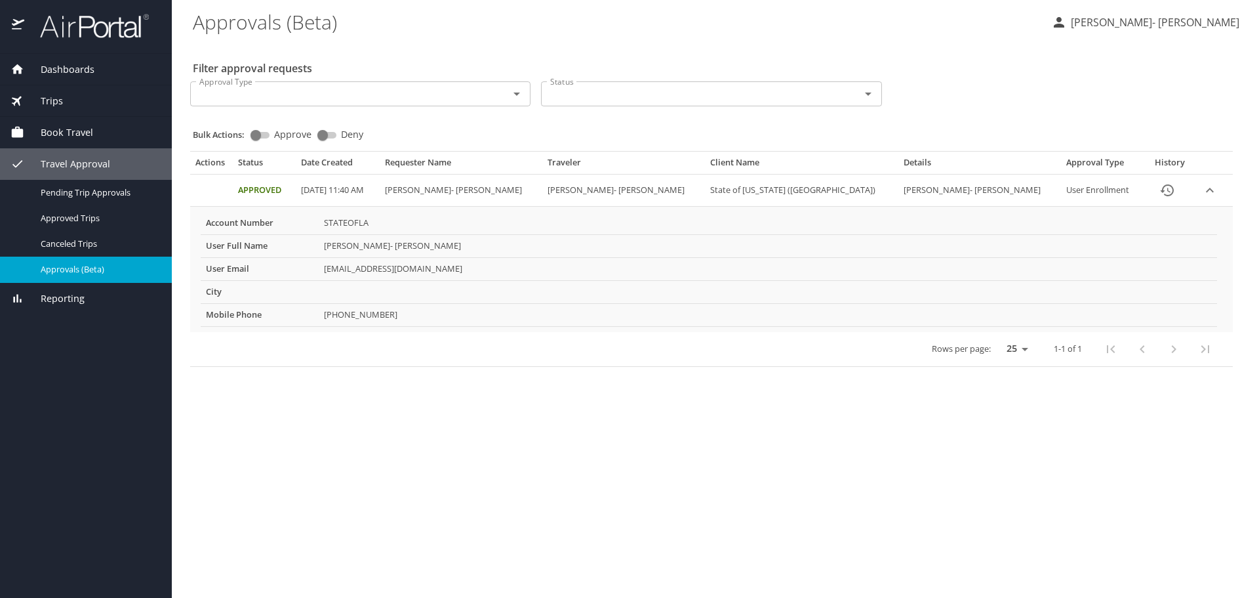
click at [517, 96] on icon "Open" at bounding box center [517, 94] width 16 height 16
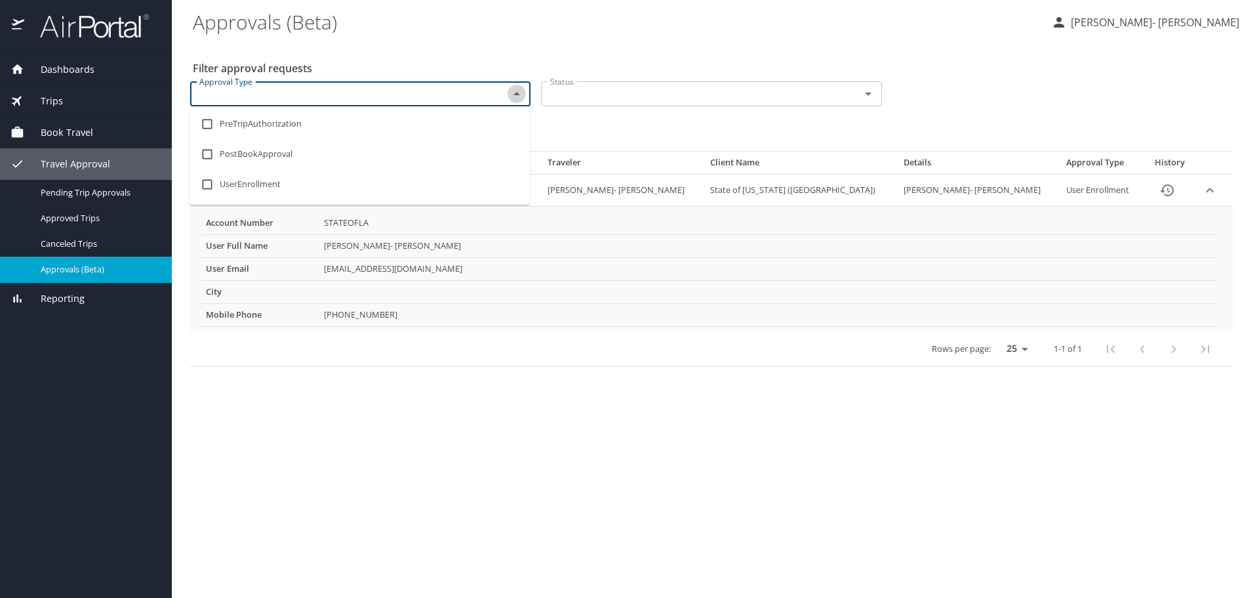
click at [517, 96] on icon "Close" at bounding box center [517, 94] width 16 height 16
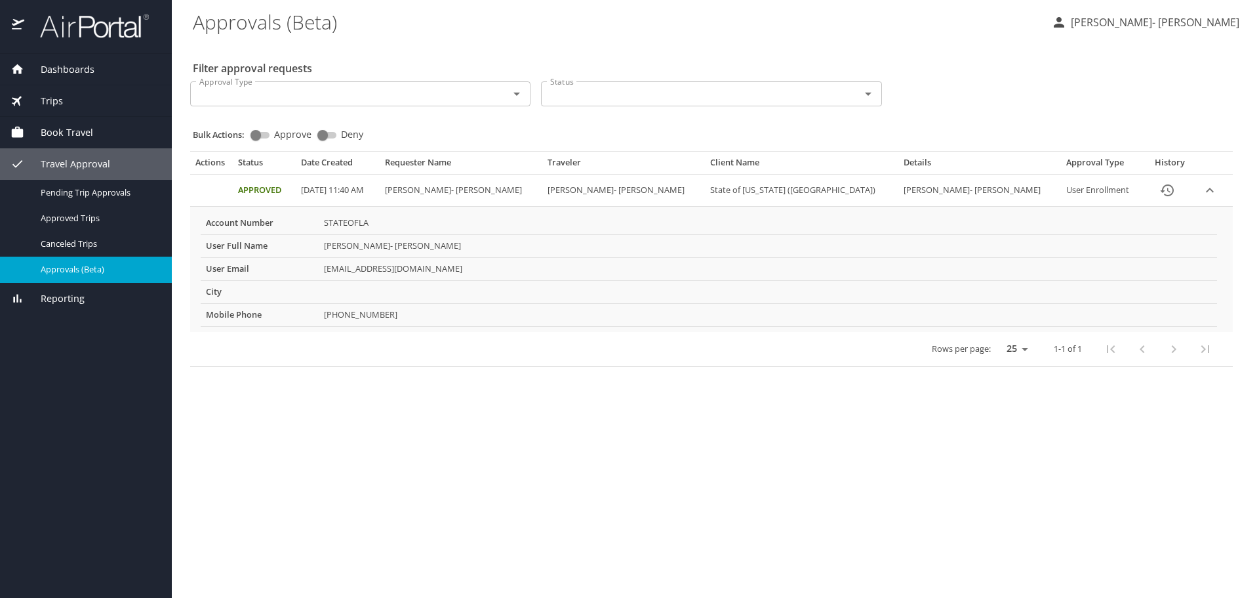
click at [619, 336] on div "Rows per page: 25 50 100 1-1 of 1" at bounding box center [708, 349] width 1027 height 34
click at [1202, 184] on icon "expand row" at bounding box center [1210, 190] width 16 height 16
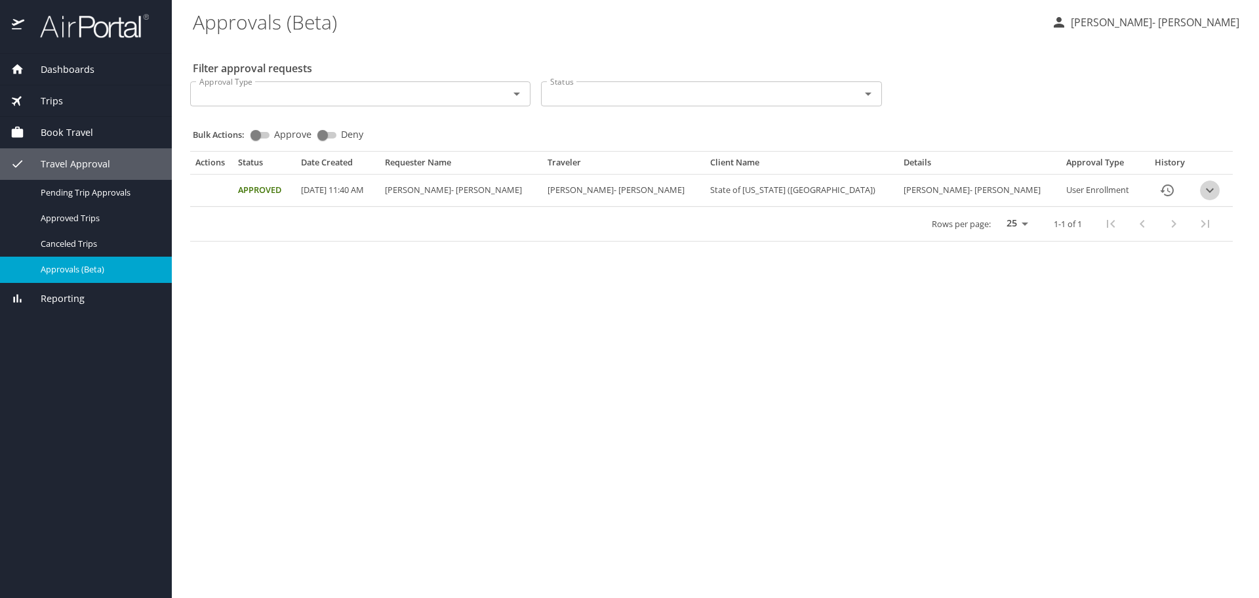
click at [1202, 184] on icon "expand row" at bounding box center [1210, 190] width 16 height 16
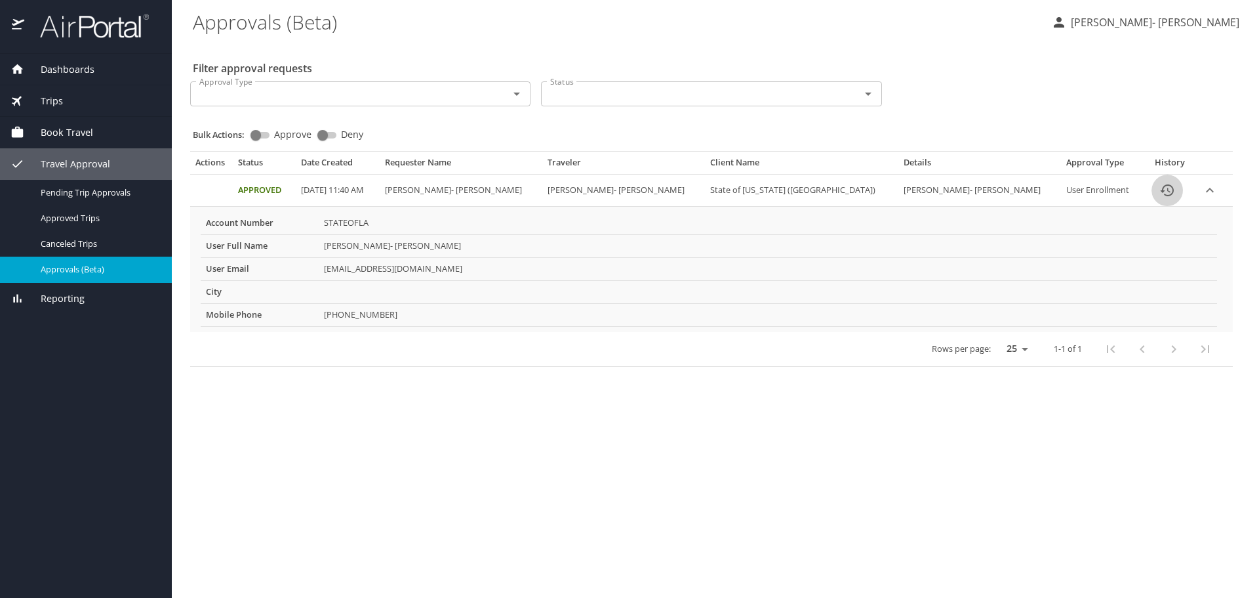
click at [1161, 186] on icon "History" at bounding box center [1167, 190] width 13 height 12
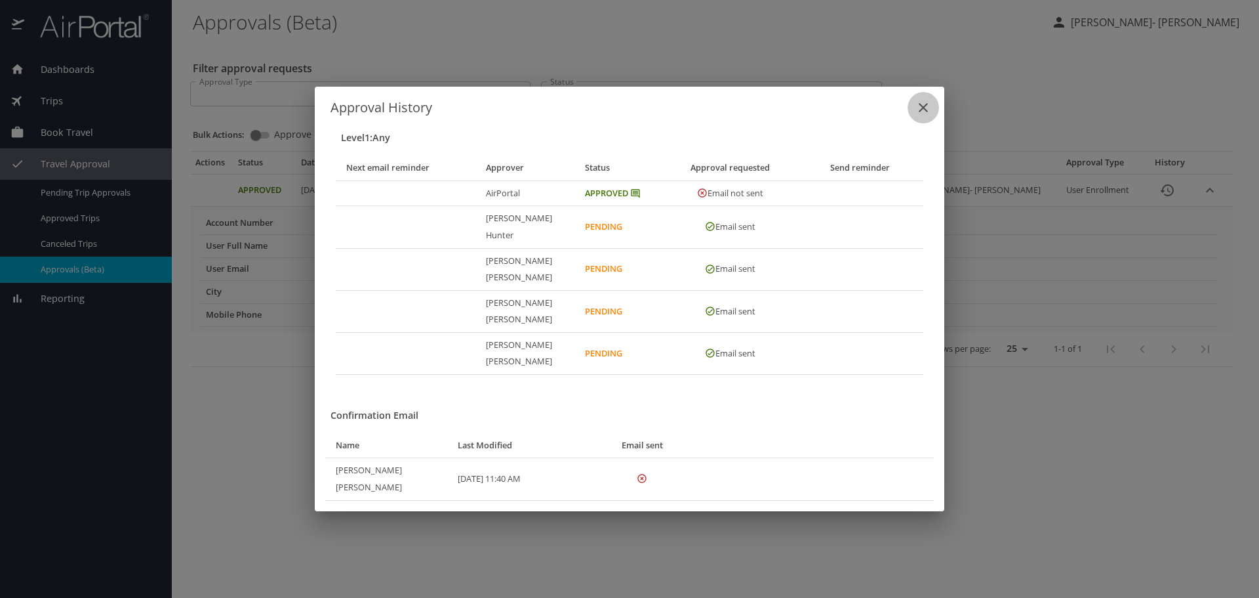
click at [922, 115] on icon "close" at bounding box center [924, 108] width 16 height 16
